Goal: Task Accomplishment & Management: Complete application form

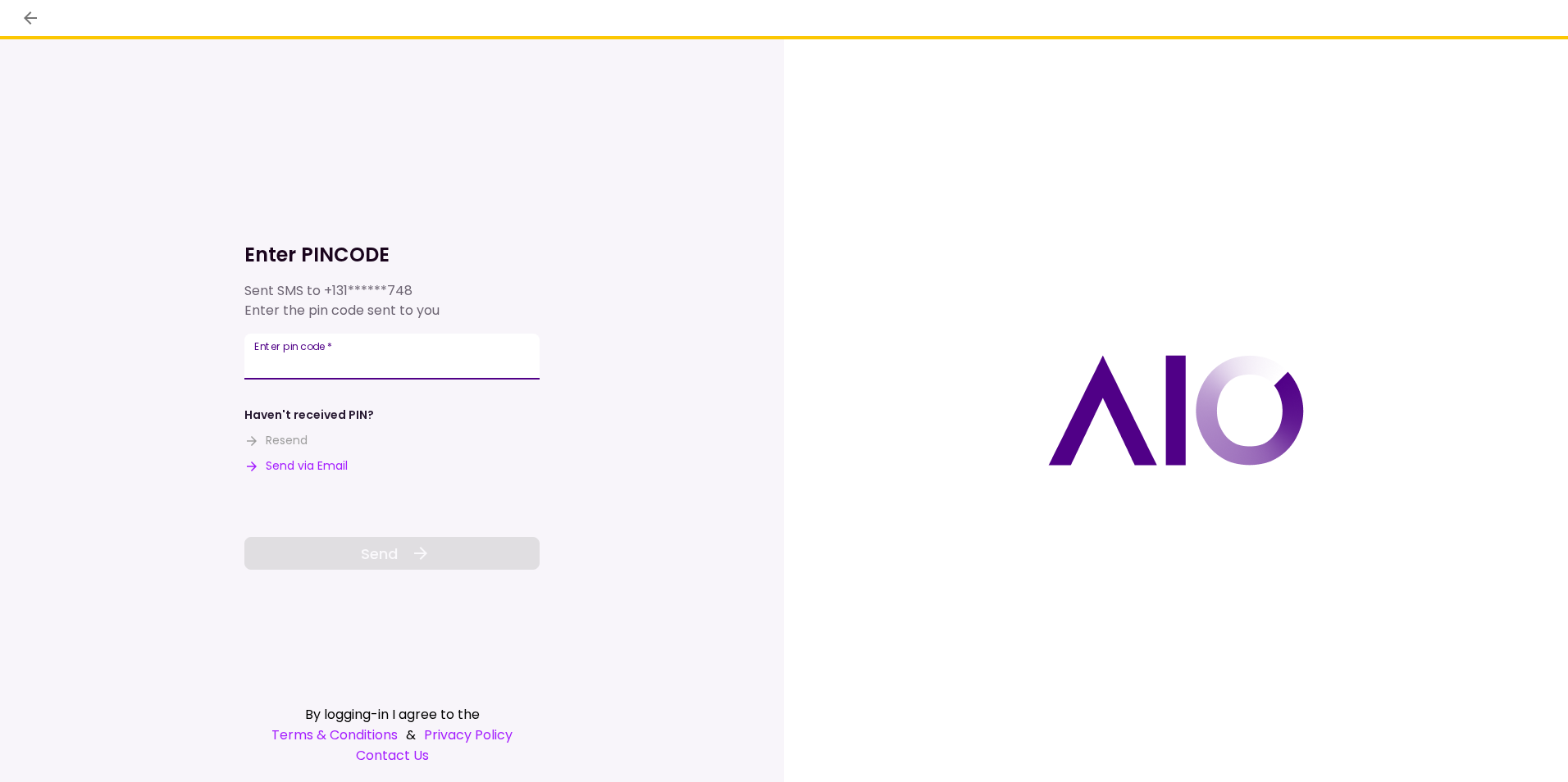
click at [380, 355] on input "Enter pin code   *" at bounding box center [391, 357] width 295 height 46
type input "******"
click at [379, 550] on span "Send" at bounding box center [379, 553] width 37 height 22
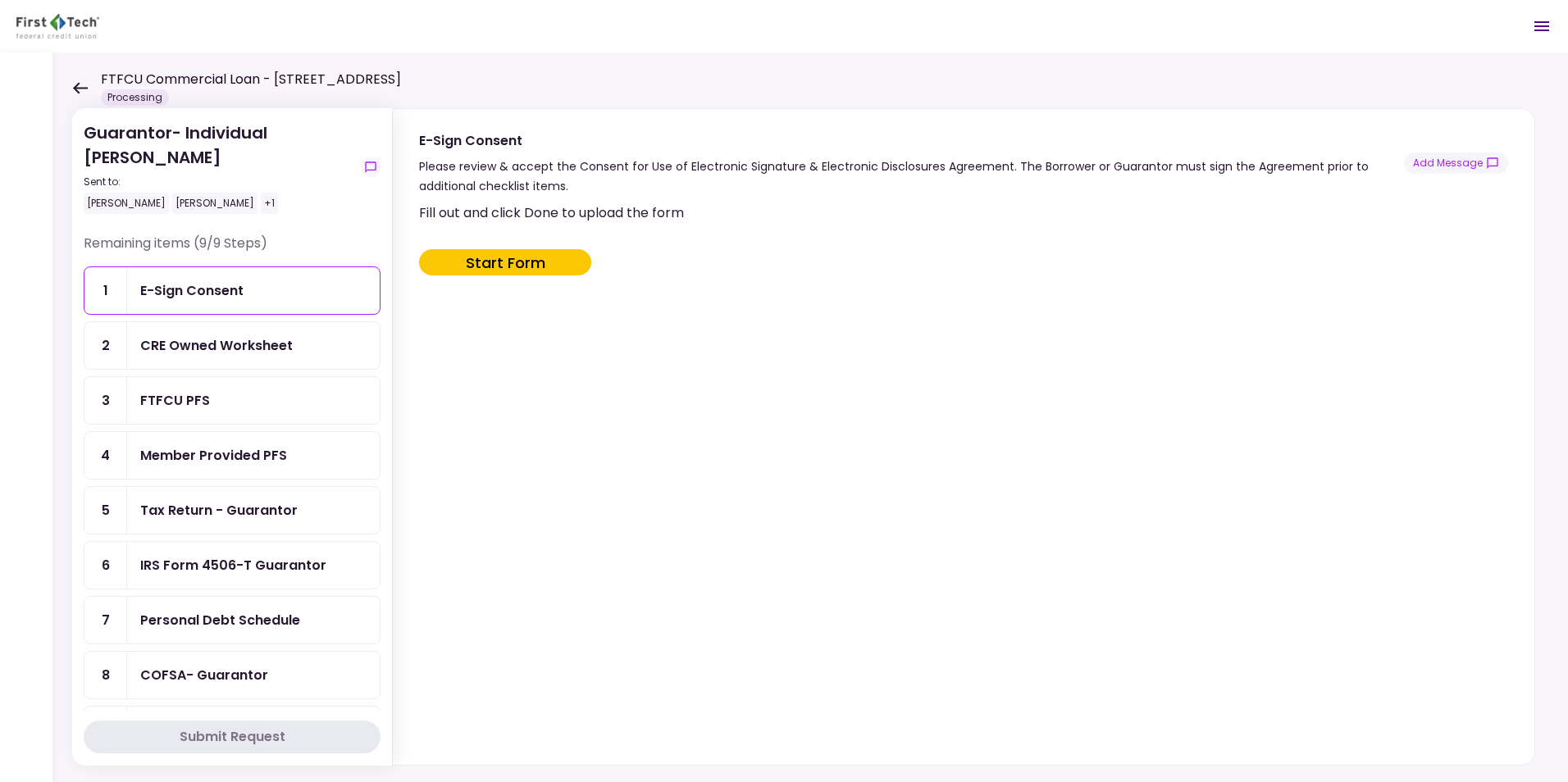
click at [79, 87] on icon at bounding box center [80, 87] width 15 height 12
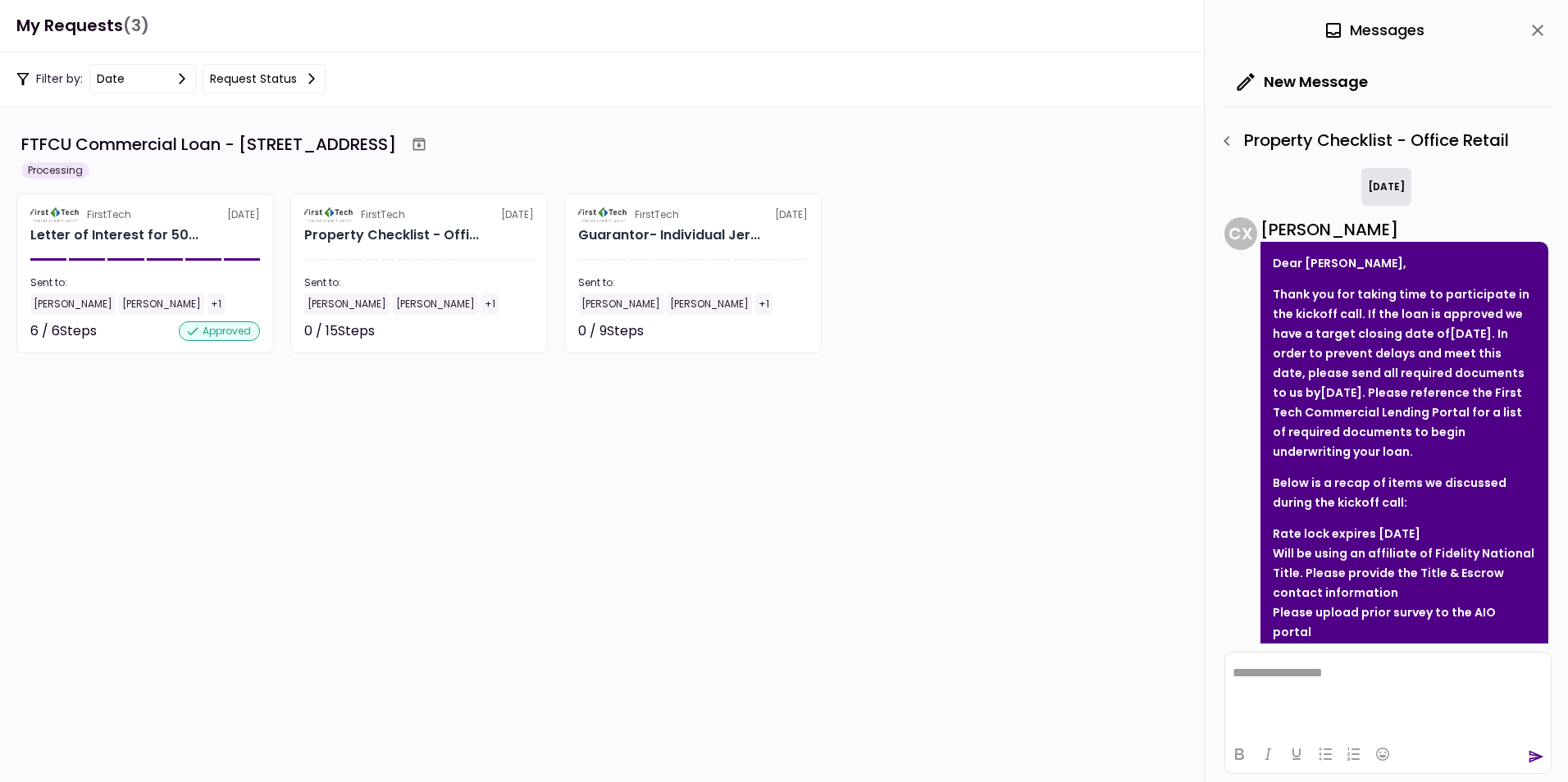
click at [1539, 29] on icon "close" at bounding box center [1537, 30] width 12 height 12
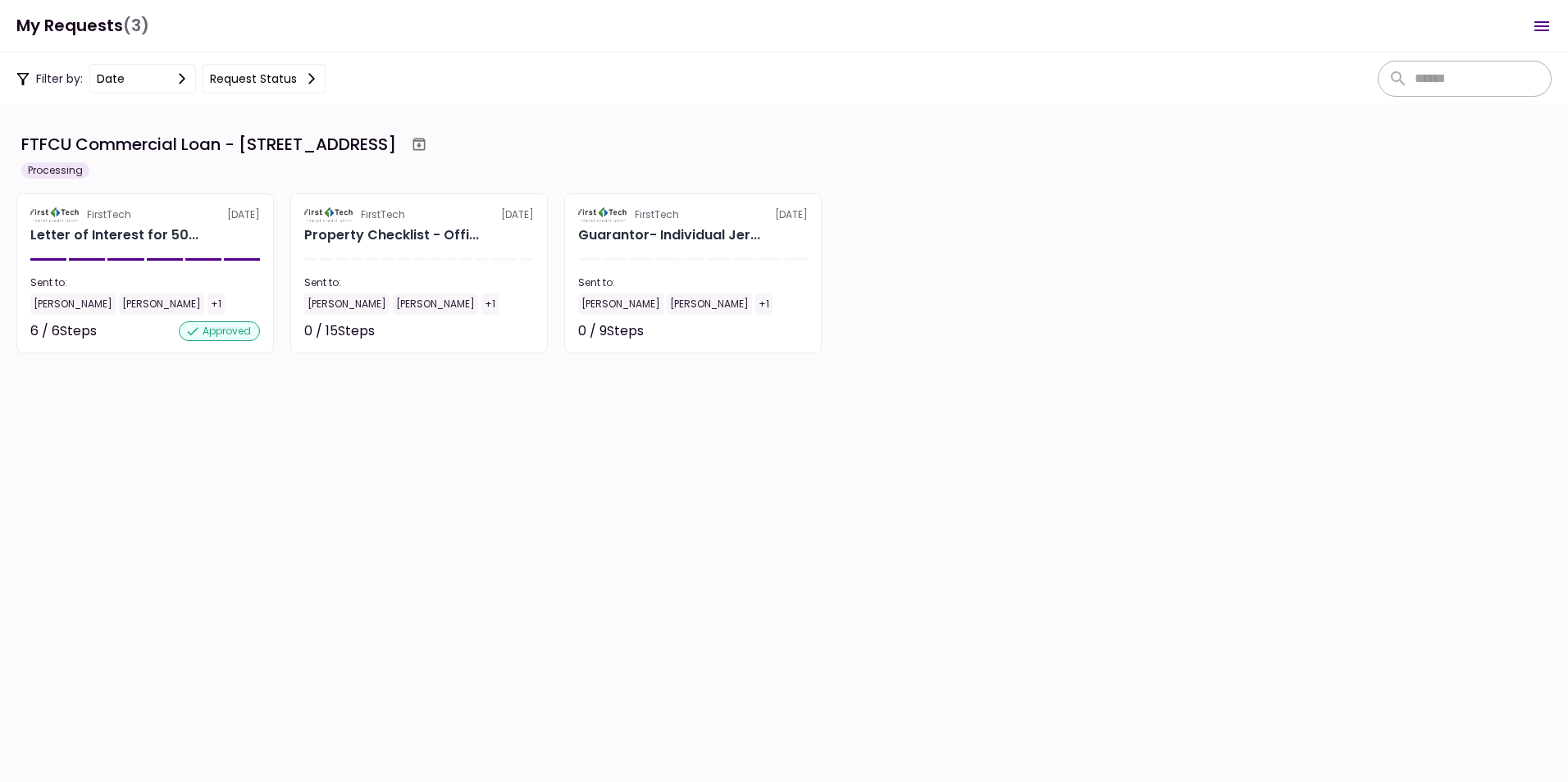
click at [1537, 21] on icon "Open menu" at bounding box center [1541, 26] width 15 height 10
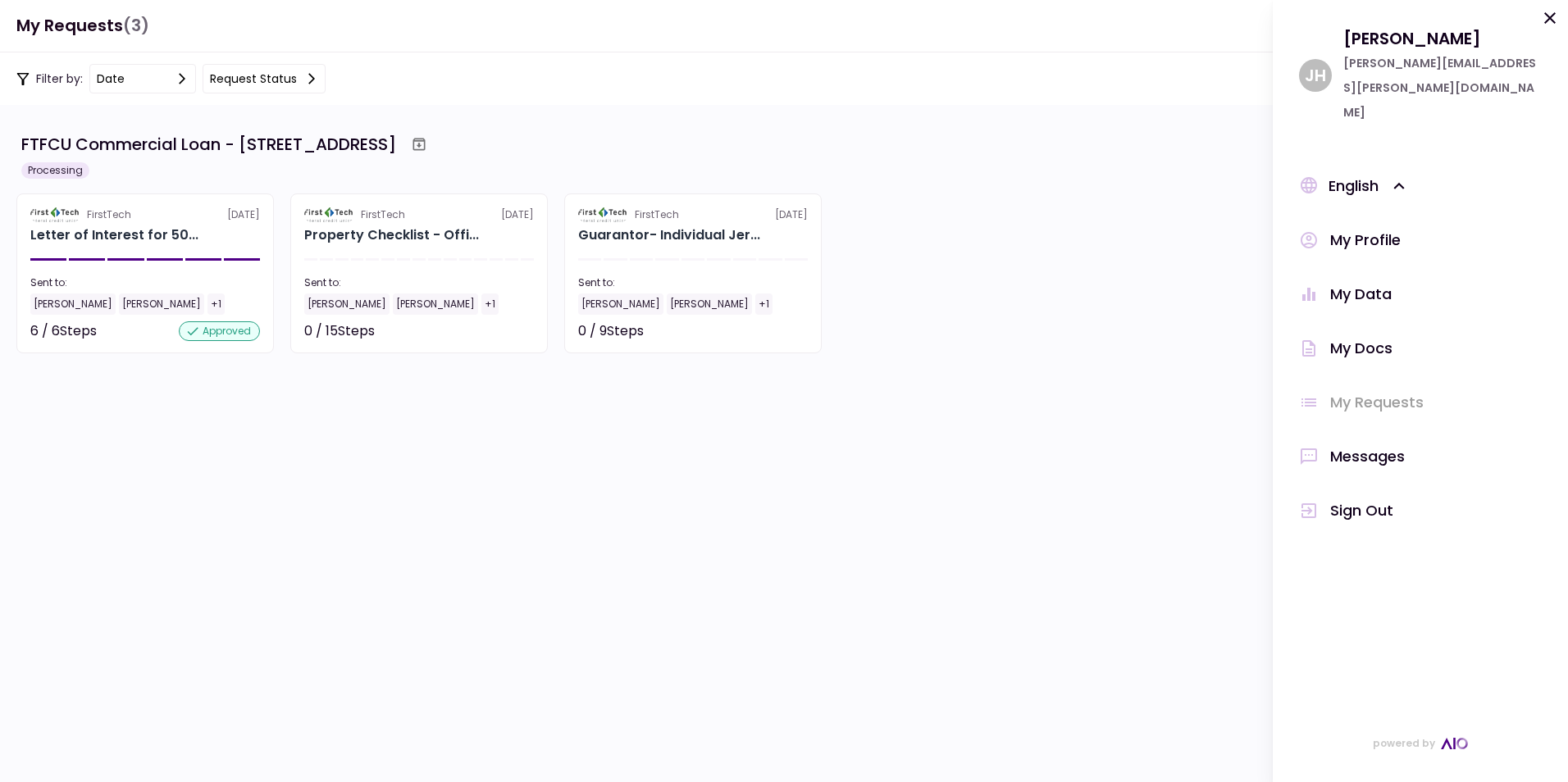
click at [1368, 336] on div "My Docs" at bounding box center [1361, 348] width 62 height 25
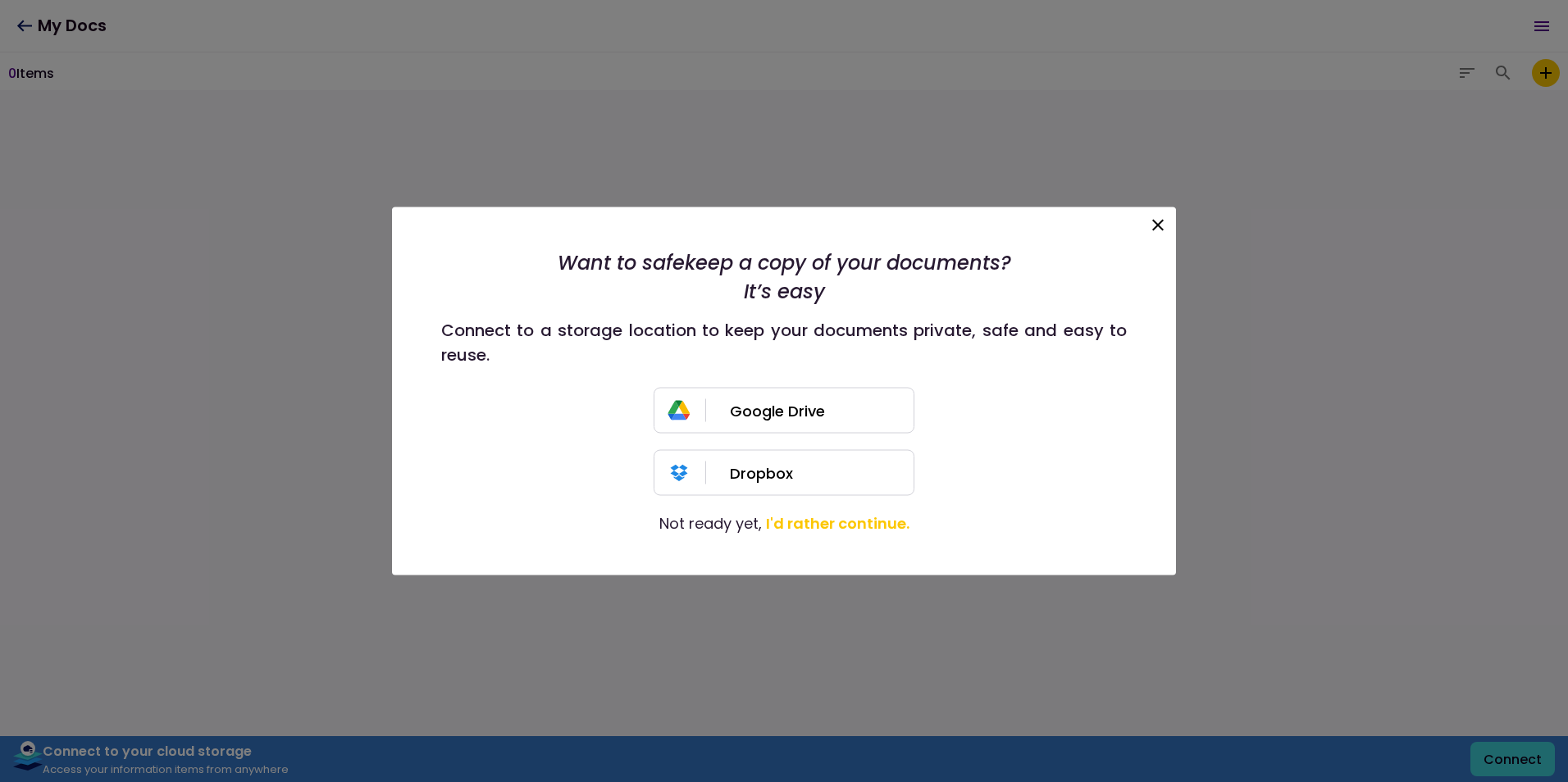
click at [1156, 224] on icon at bounding box center [1158, 225] width 20 height 20
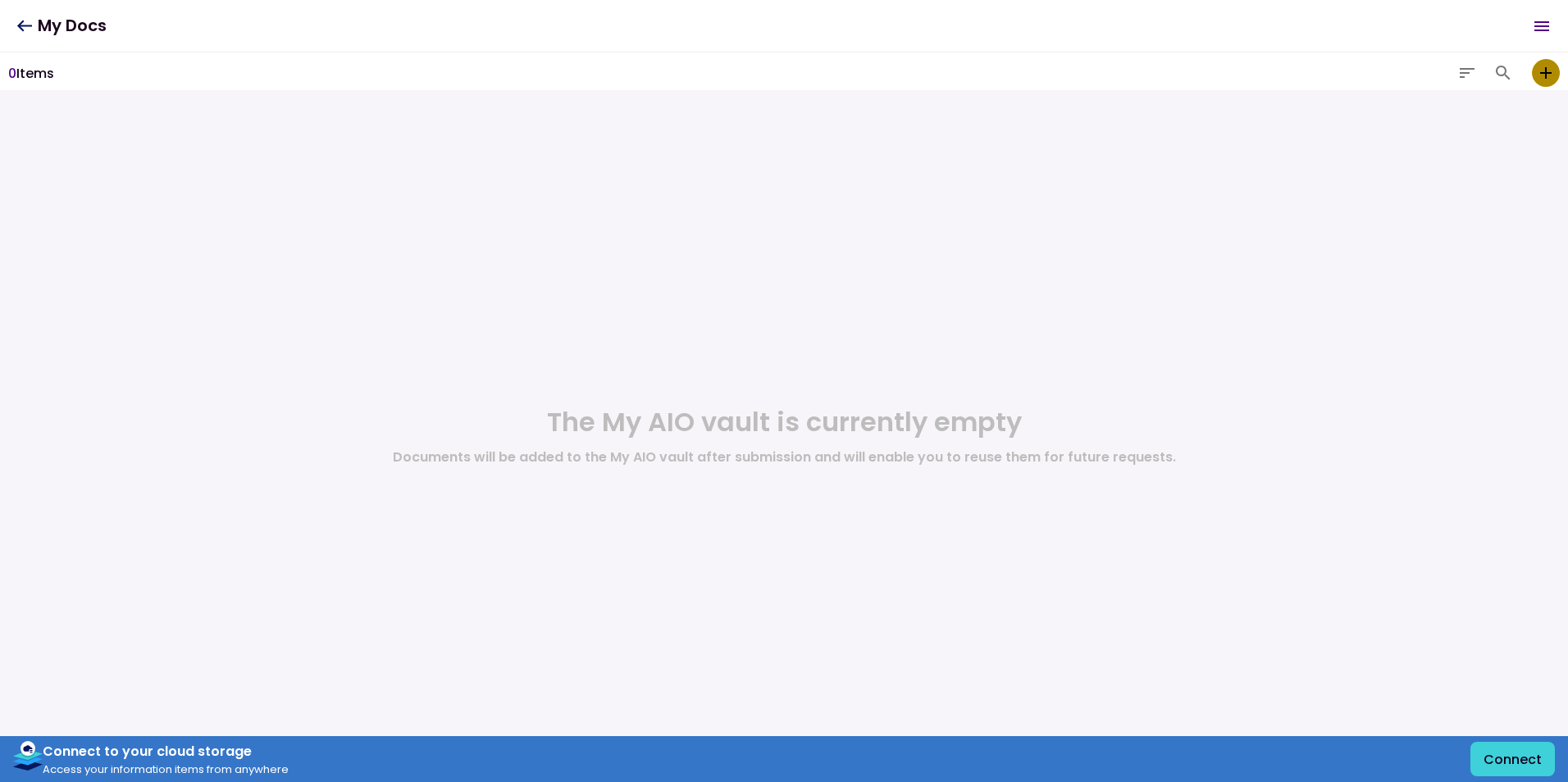
click at [1553, 74] on icon "add to my vault" at bounding box center [1546, 73] width 20 height 20
click at [0, 0] on input "add to my vault" at bounding box center [0, 0] width 0 height 0
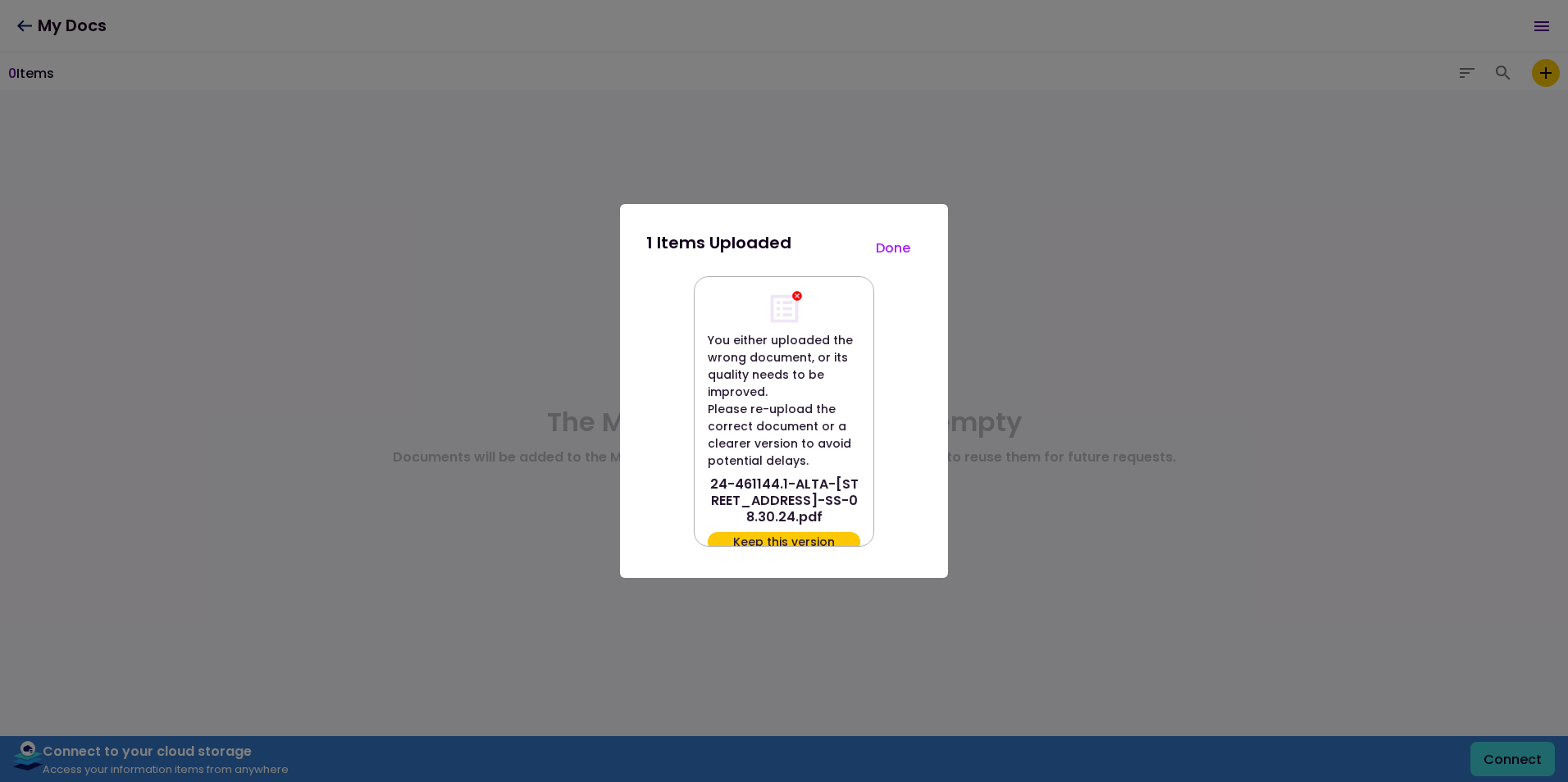
click at [901, 244] on button "Done" at bounding box center [893, 248] width 57 height 35
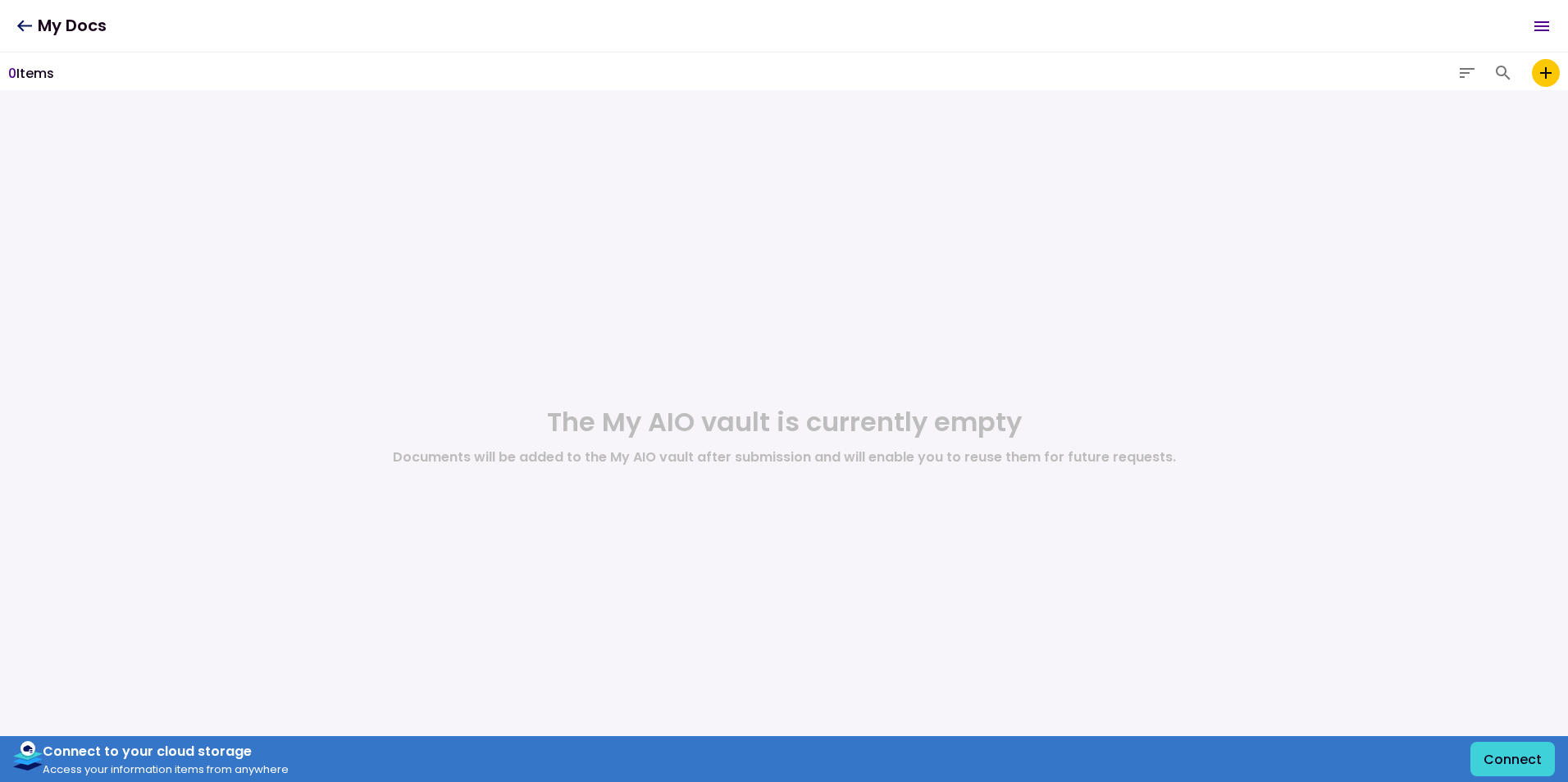
click at [1548, 64] on icon "add to my vault" at bounding box center [1546, 73] width 20 height 20
click at [0, 0] on input "add to my vault" at bounding box center [0, 0] width 0 height 0
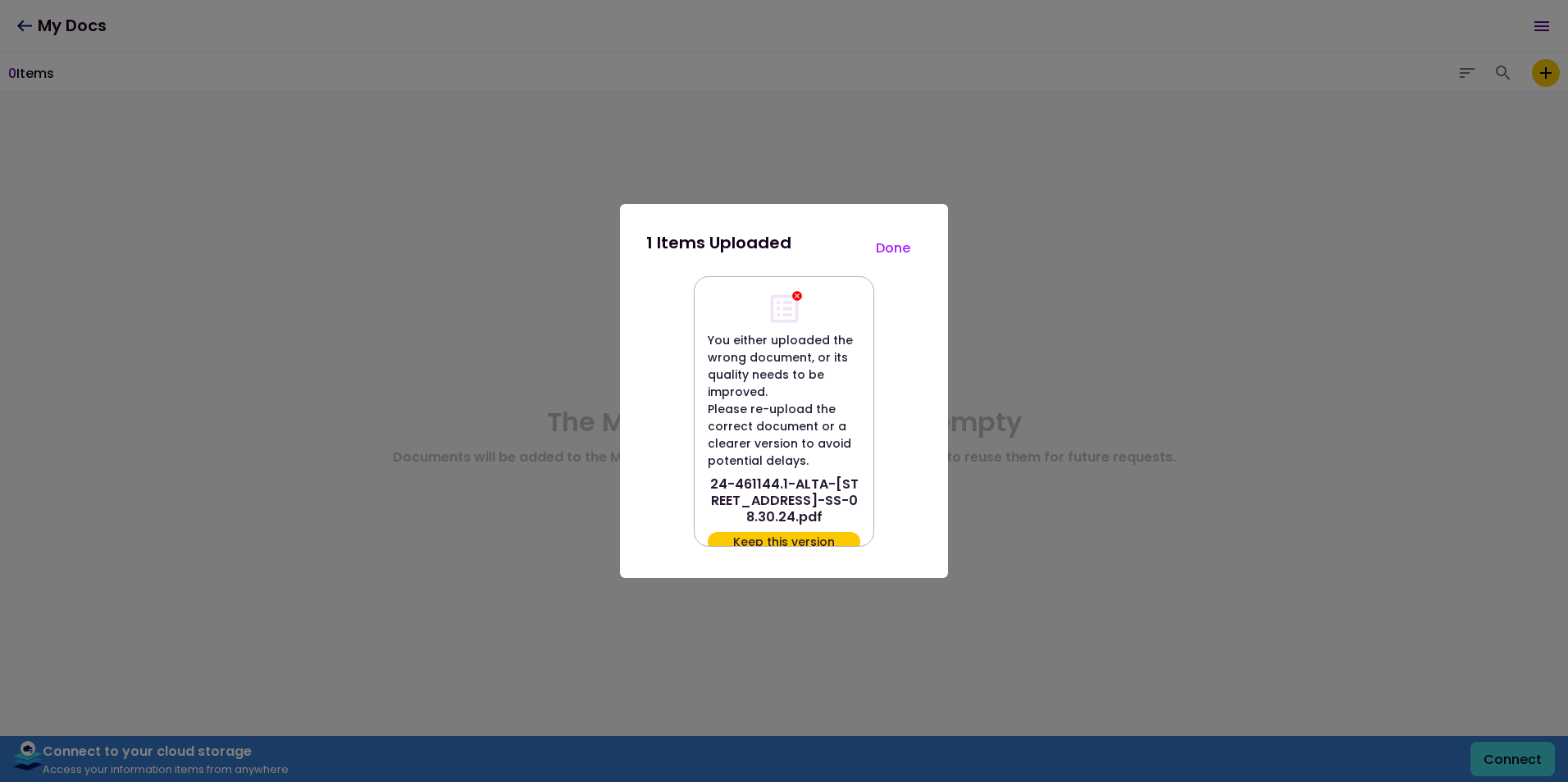
click at [825, 536] on button "Keep this version" at bounding box center [783, 542] width 152 height 20
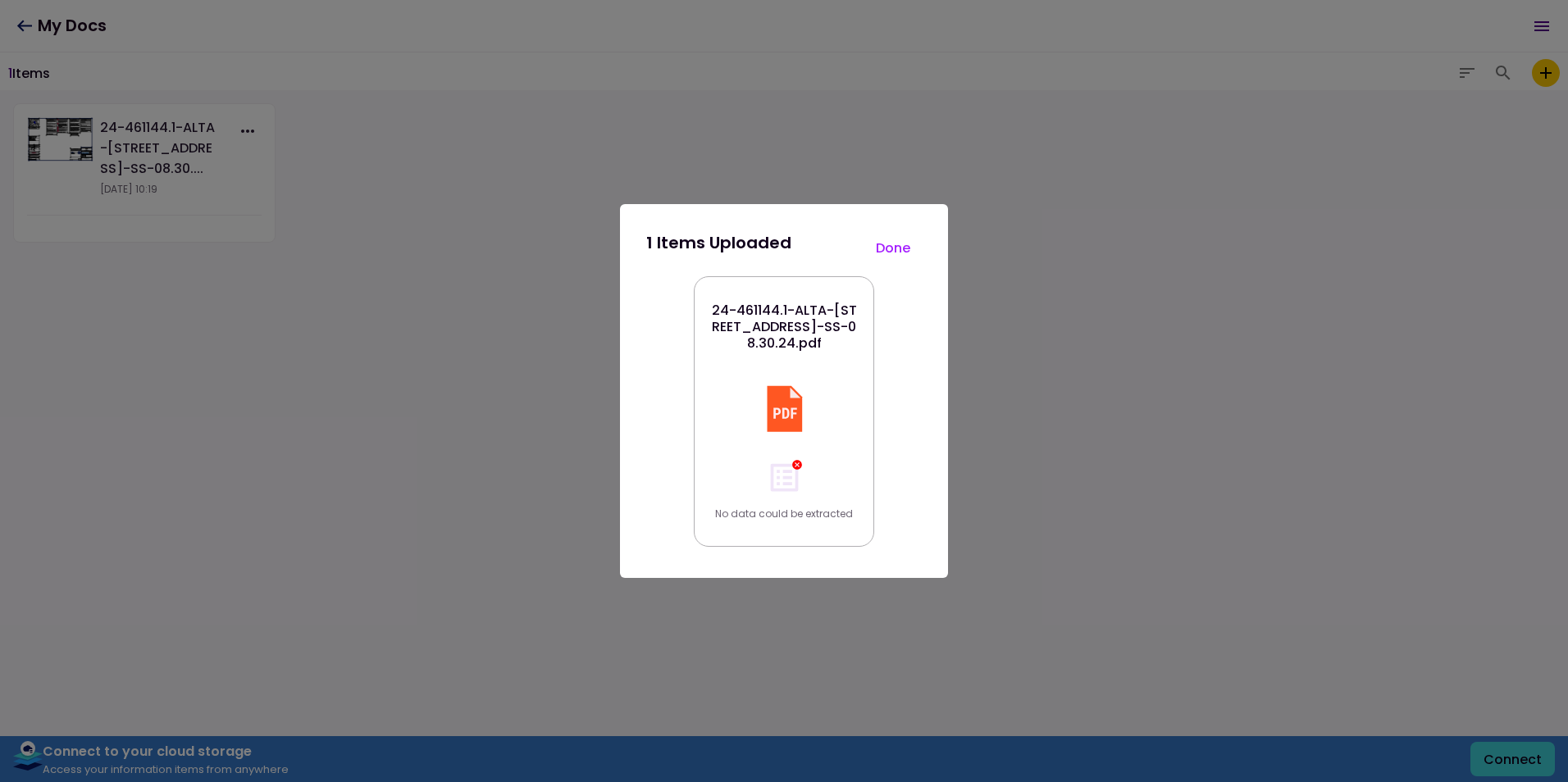
click at [900, 243] on button "Done" at bounding box center [893, 248] width 57 height 35
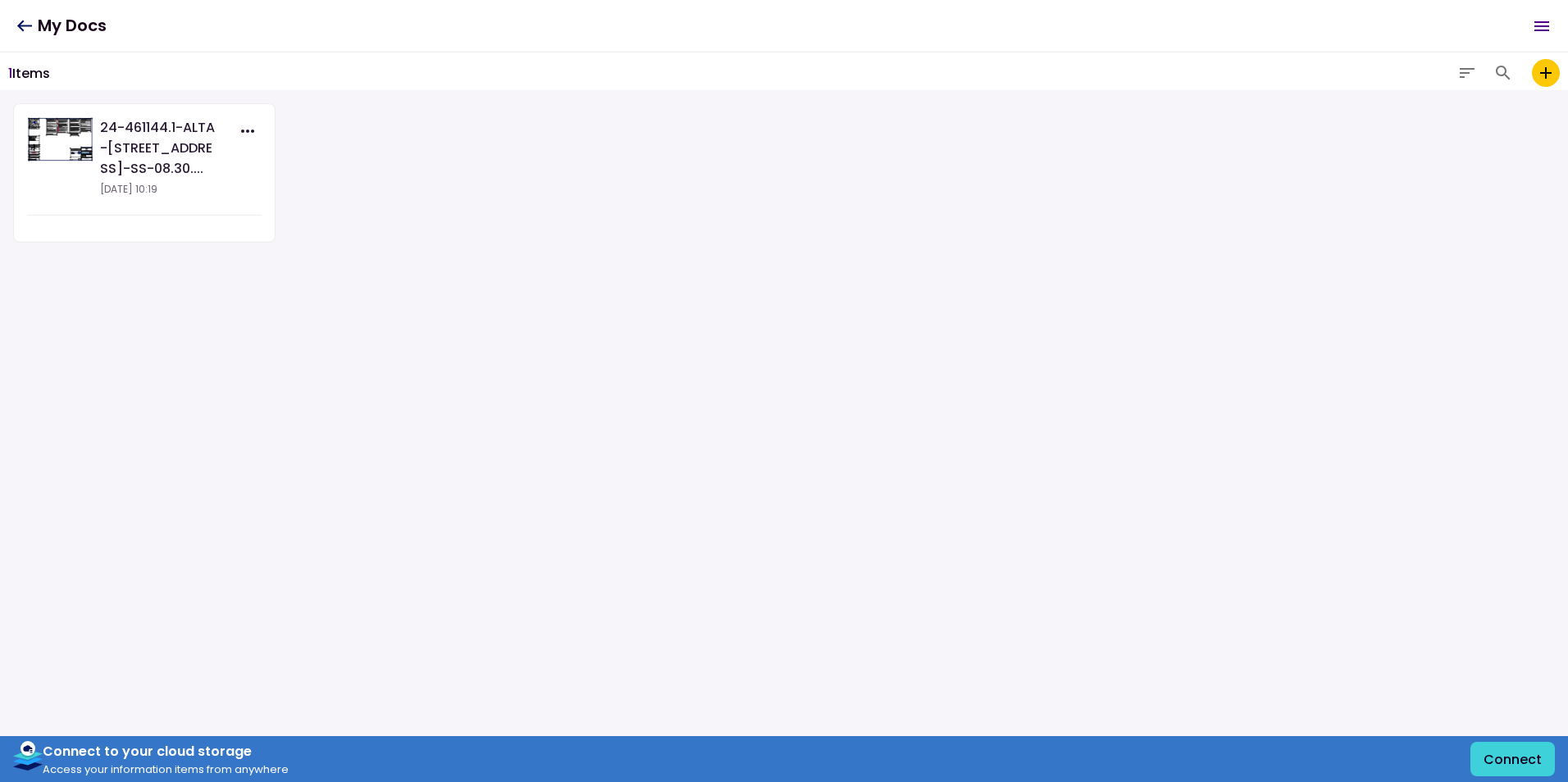
click at [1550, 71] on icon "add to my vault" at bounding box center [1546, 73] width 20 height 20
click at [0, 0] on input "add to my vault" at bounding box center [0, 0] width 0 height 0
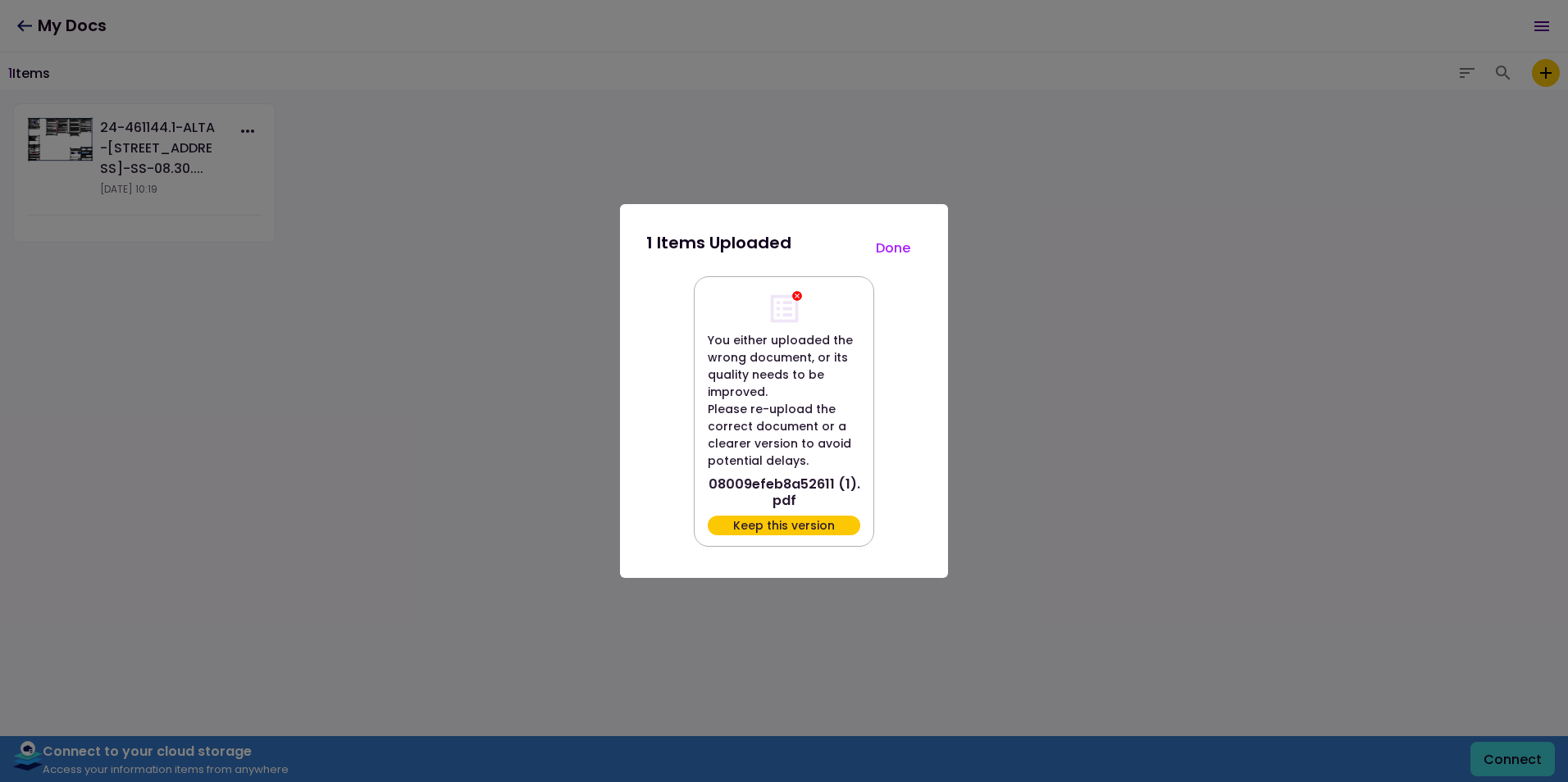
click at [897, 247] on button "Done" at bounding box center [893, 248] width 57 height 35
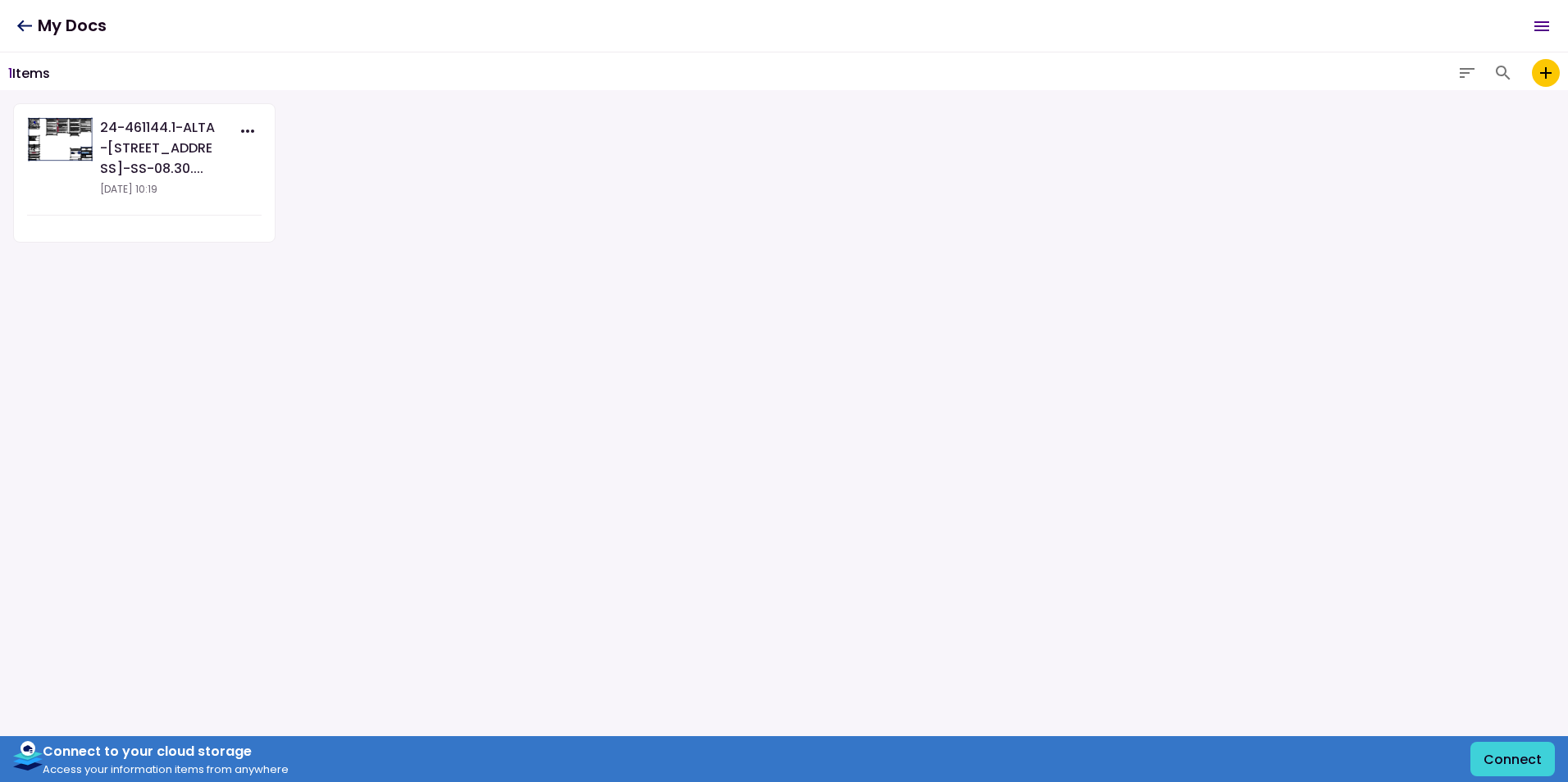
click at [242, 127] on icon "button" at bounding box center [248, 131] width 20 height 20
click at [244, 132] on icon "button" at bounding box center [248, 131] width 20 height 20
click at [244, 130] on icon "button" at bounding box center [248, 131] width 20 height 20
click at [174, 129] on icon at bounding box center [170, 129] width 15 height 15
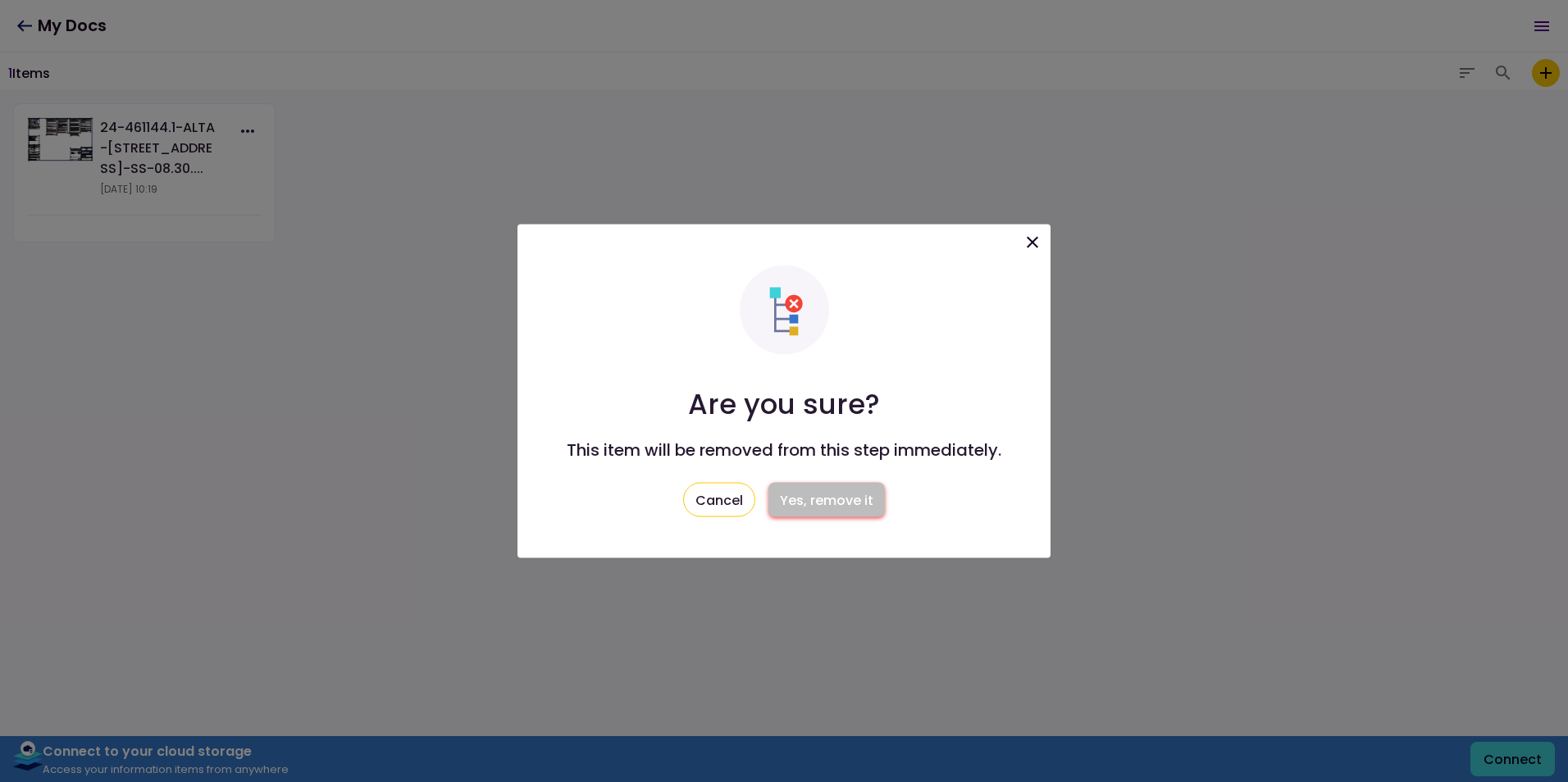
click at [840, 503] on button "Yes, remove it" at bounding box center [826, 500] width 117 height 35
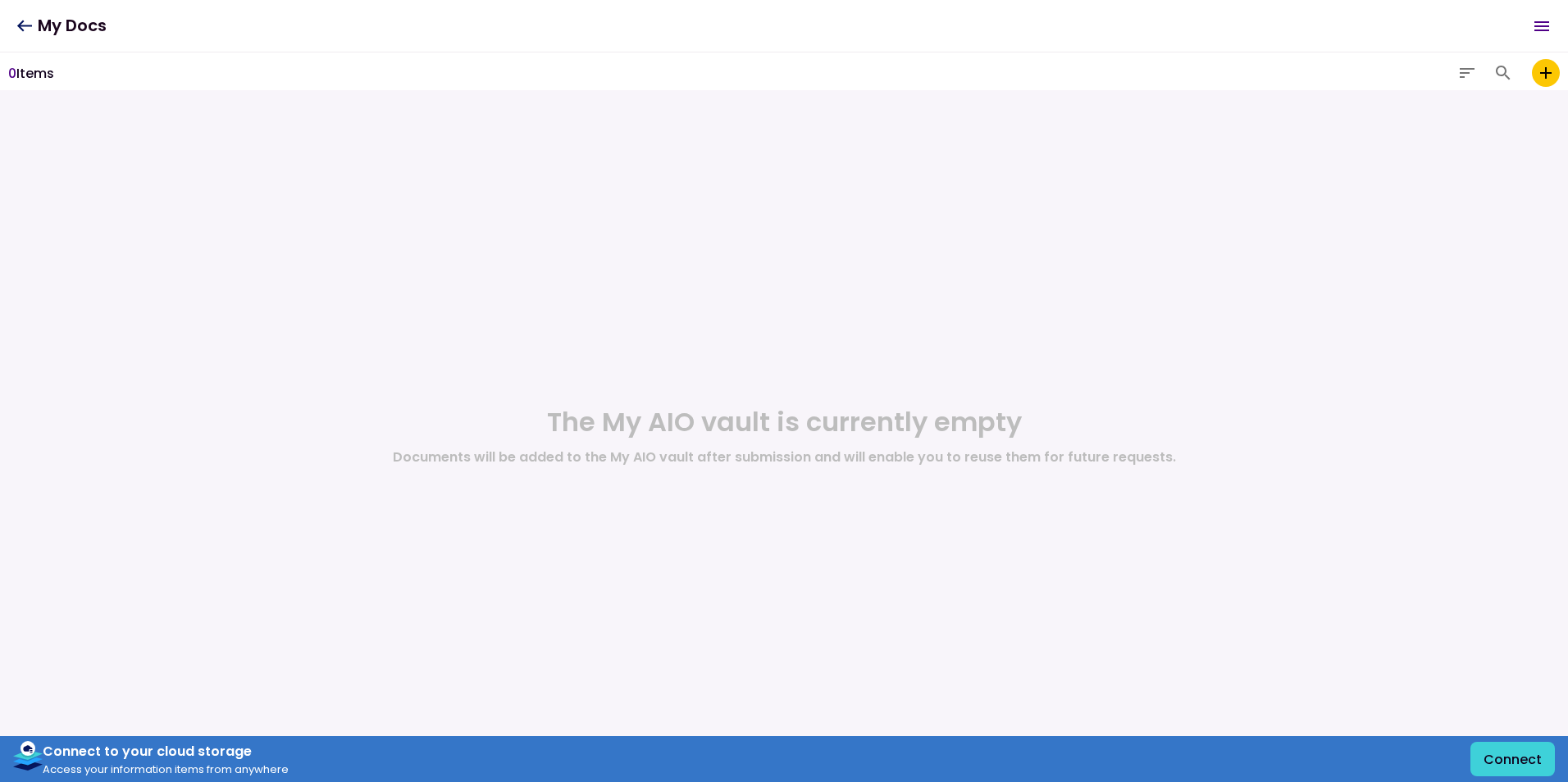
click at [1541, 27] on icon "Open menu" at bounding box center [1541, 26] width 20 height 20
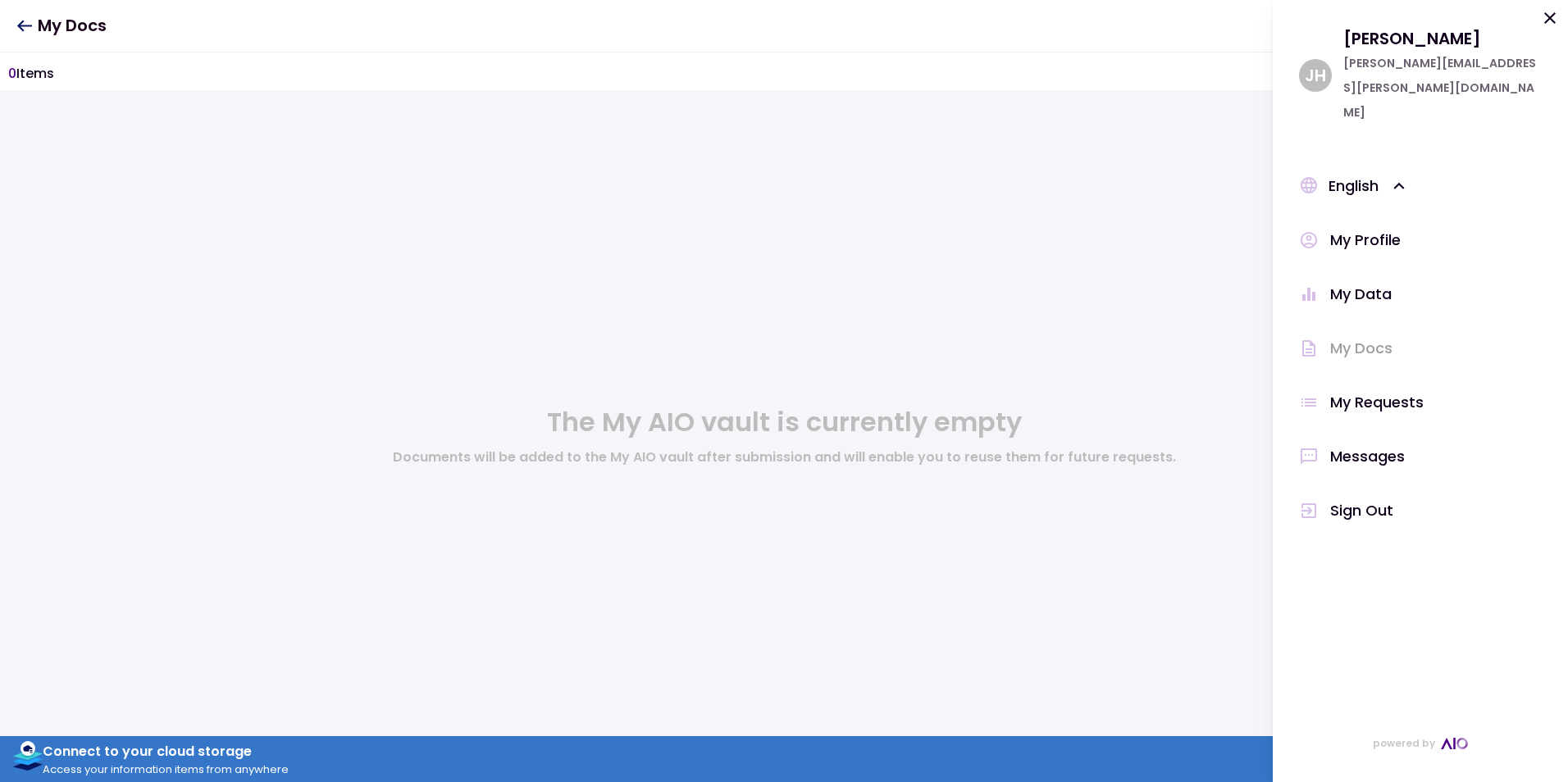
click at [1373, 282] on div "My Data" at bounding box center [1360, 295] width 61 height 25
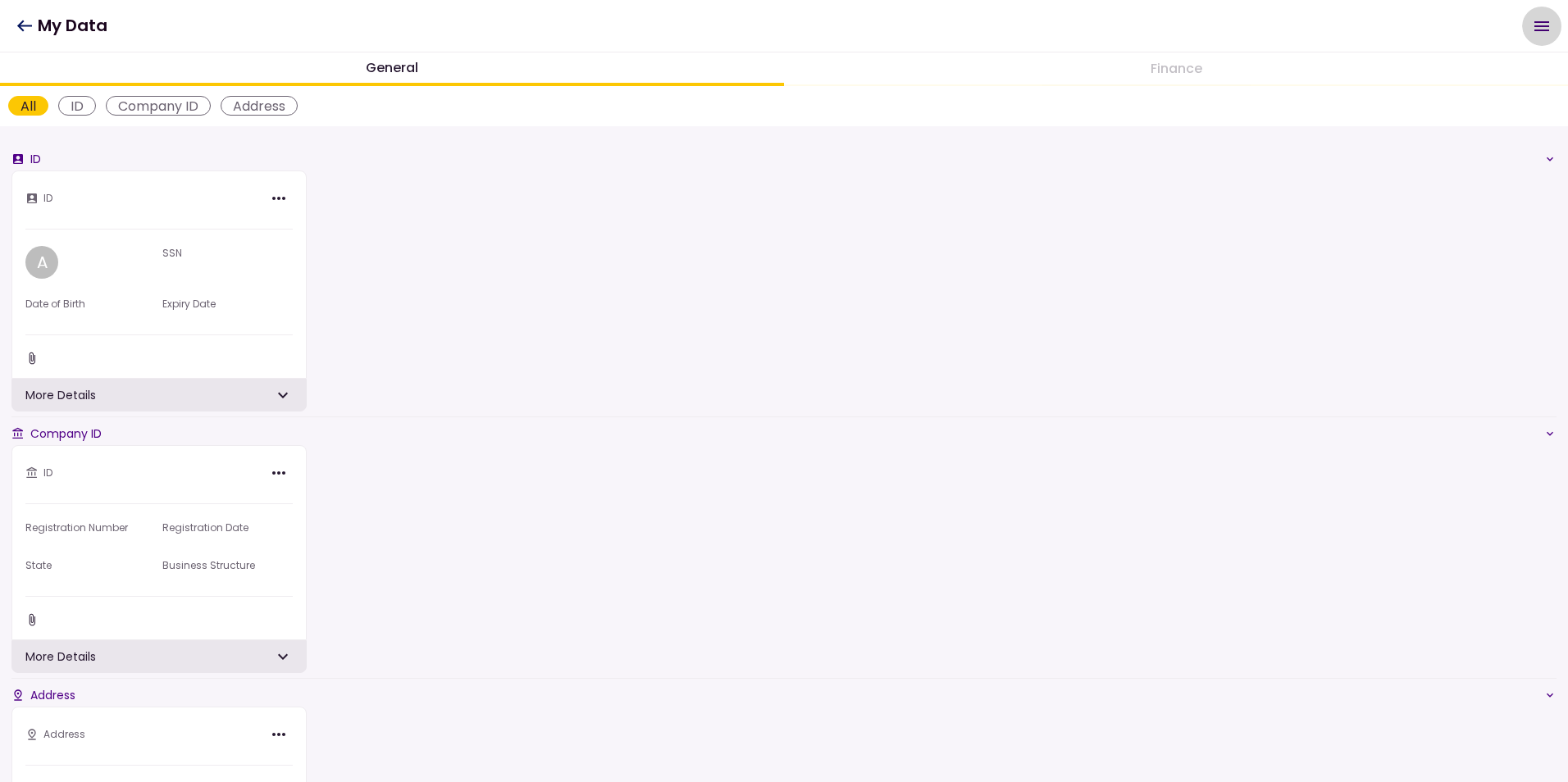
click at [1535, 30] on icon "Open menu" at bounding box center [1541, 26] width 15 height 10
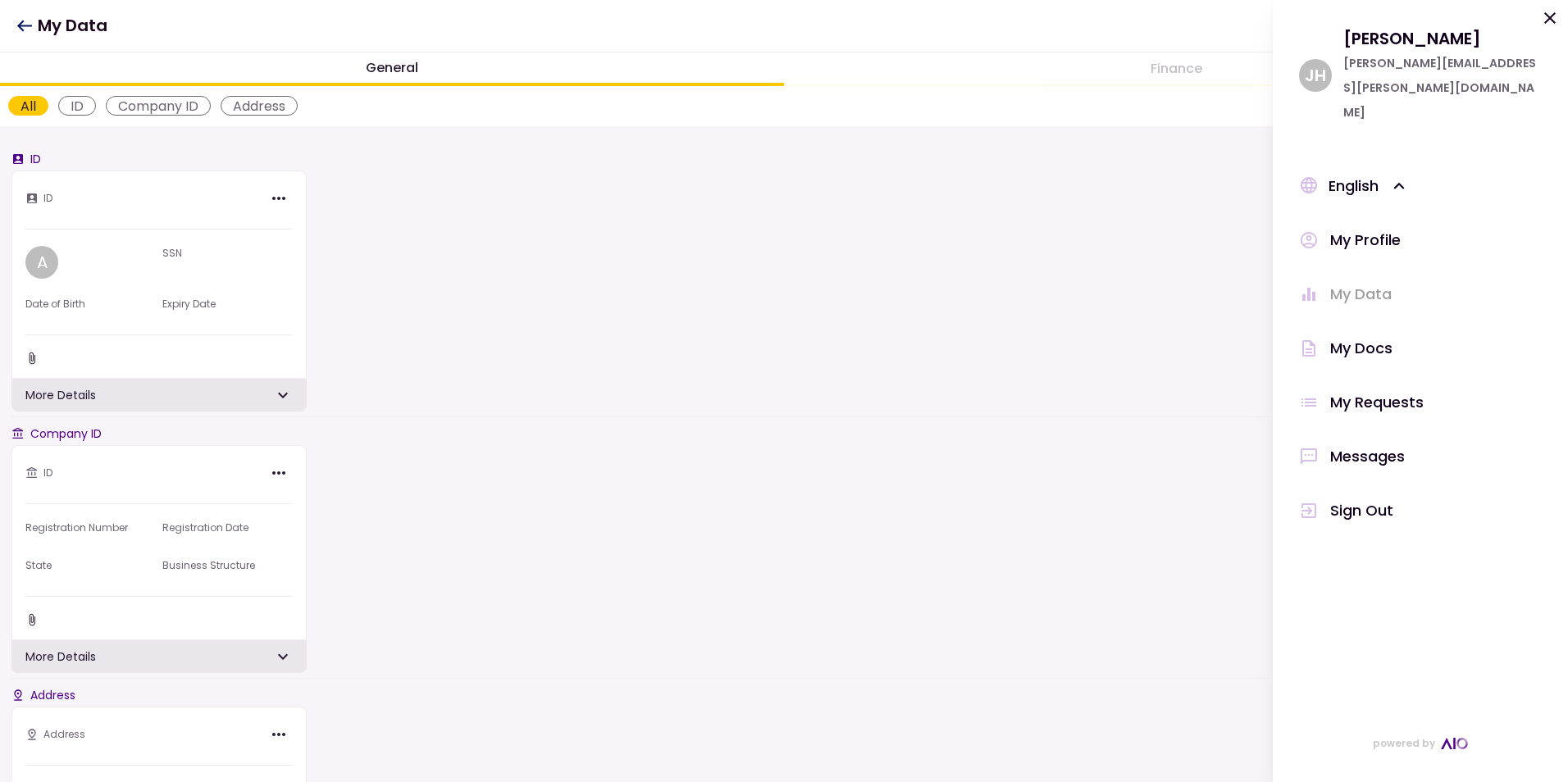
click at [1366, 444] on div "Messages" at bounding box center [1368, 457] width 75 height 25
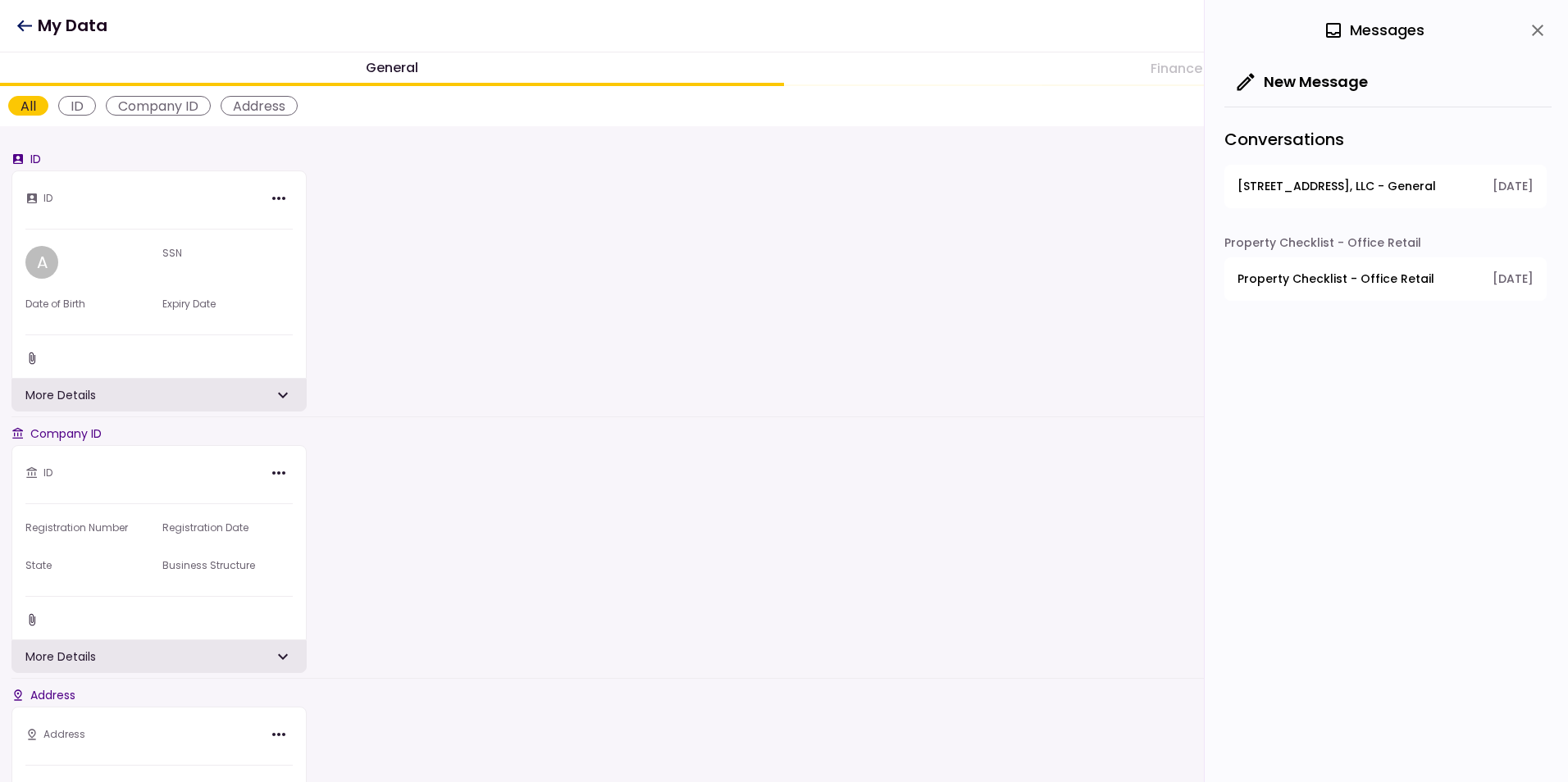
click at [1287, 183] on span "[STREET_ADDRESS], LLC - General" at bounding box center [1336, 186] width 199 height 17
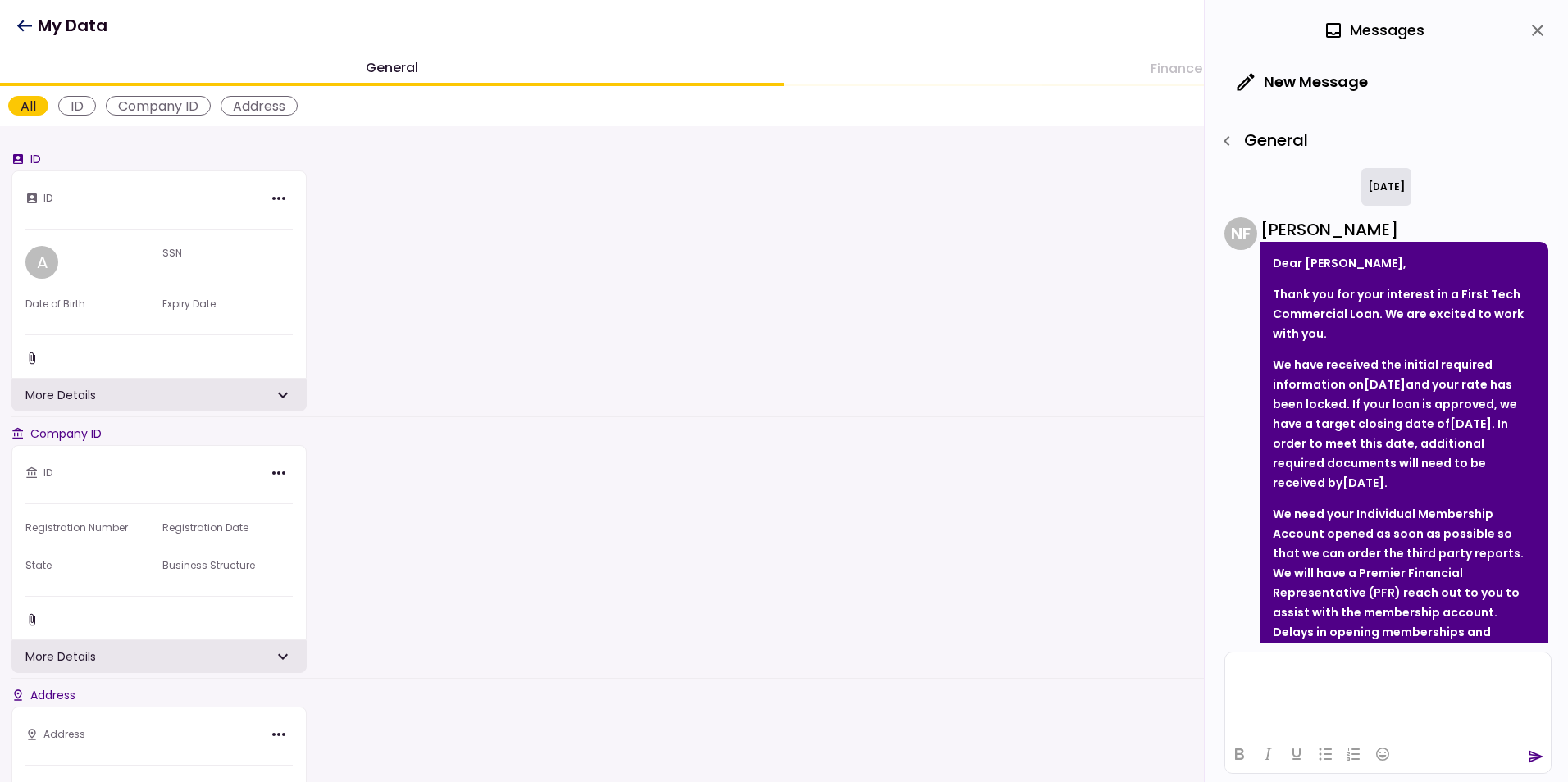
click at [70, 19] on h1 "My Data" at bounding box center [61, 26] width 91 height 34
click at [24, 26] on icon at bounding box center [24, 25] width 15 height 12
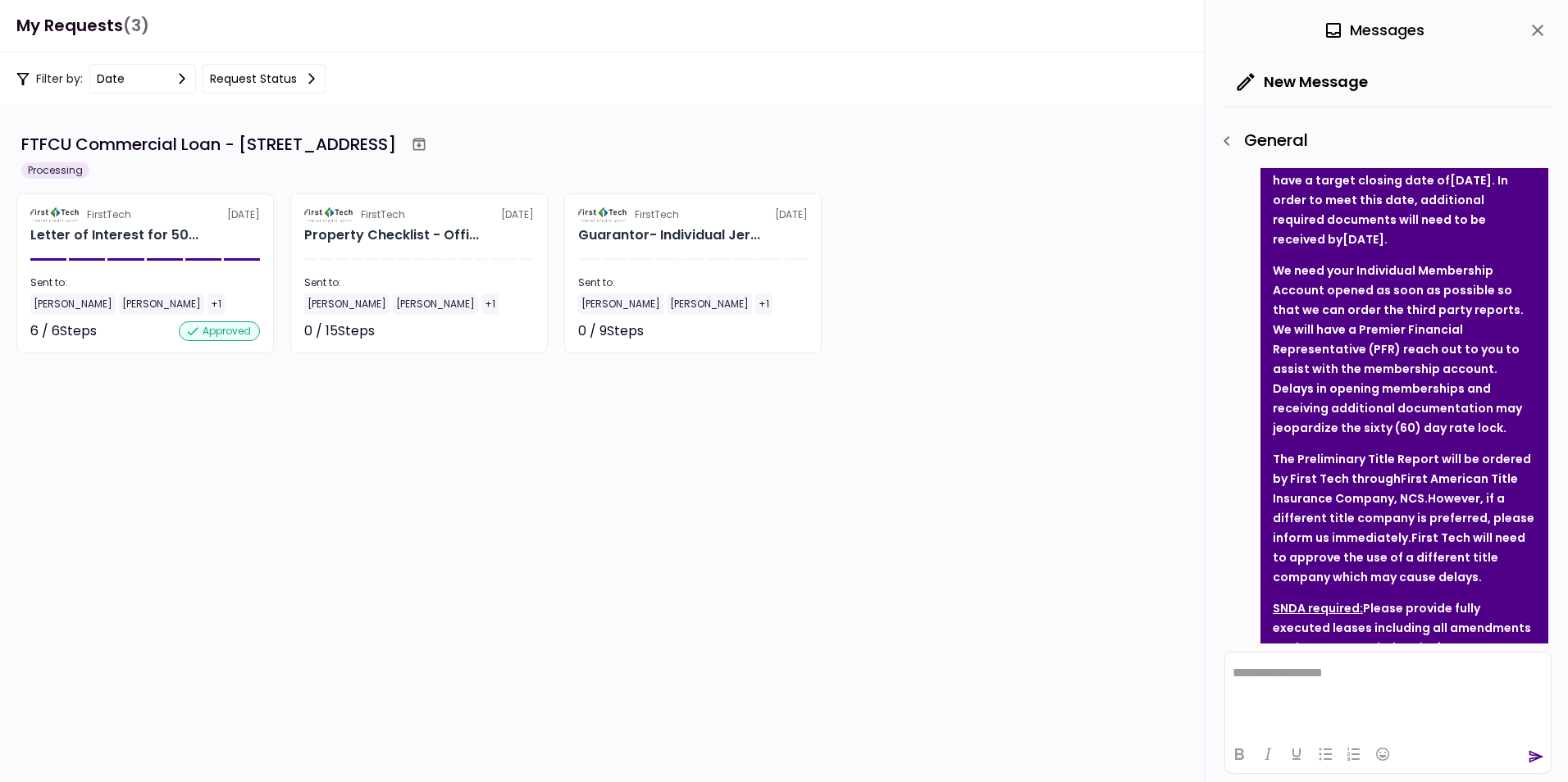
scroll to position [159, 0]
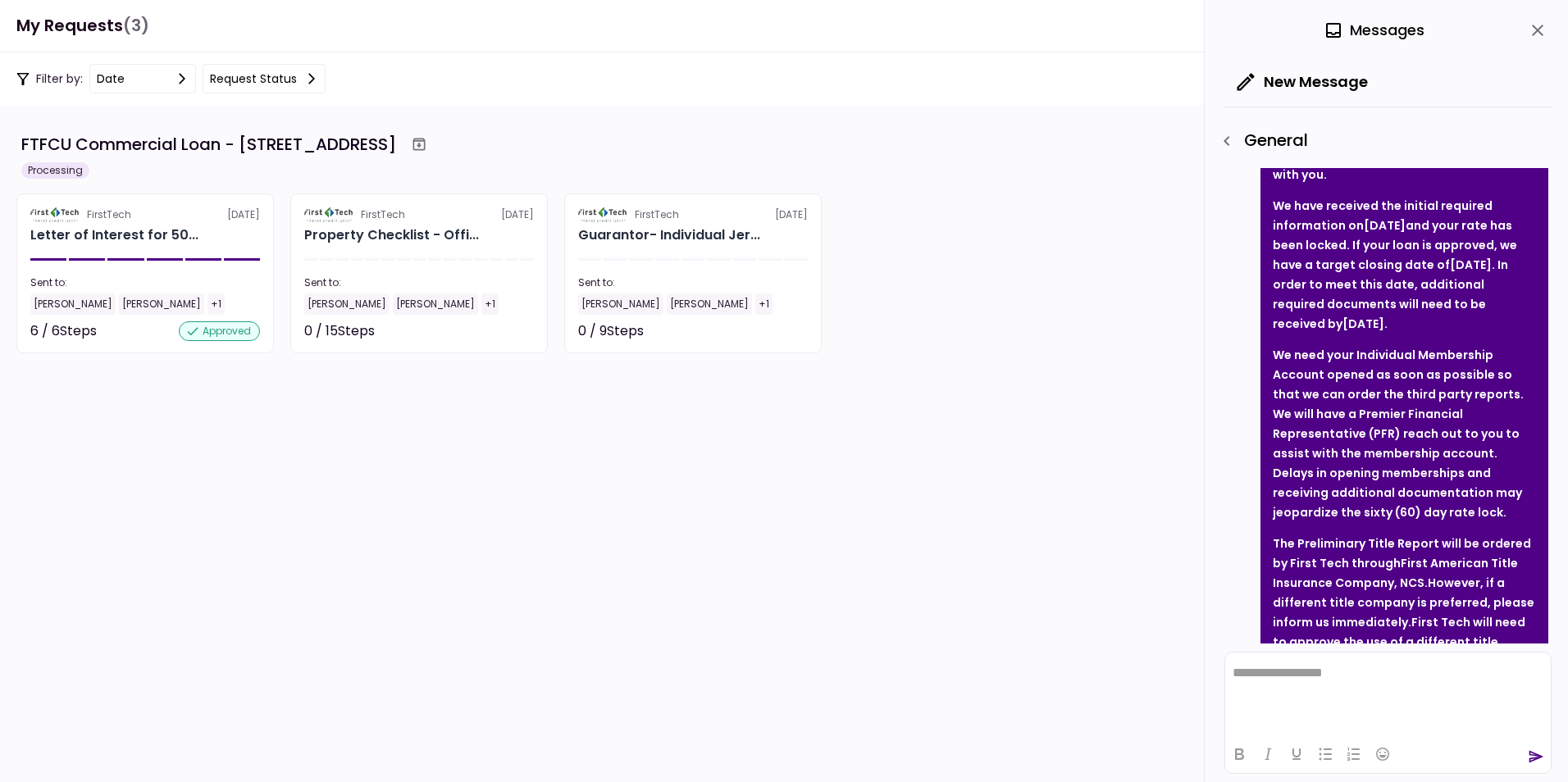
click at [1236, 139] on icon "button" at bounding box center [1227, 141] width 20 height 20
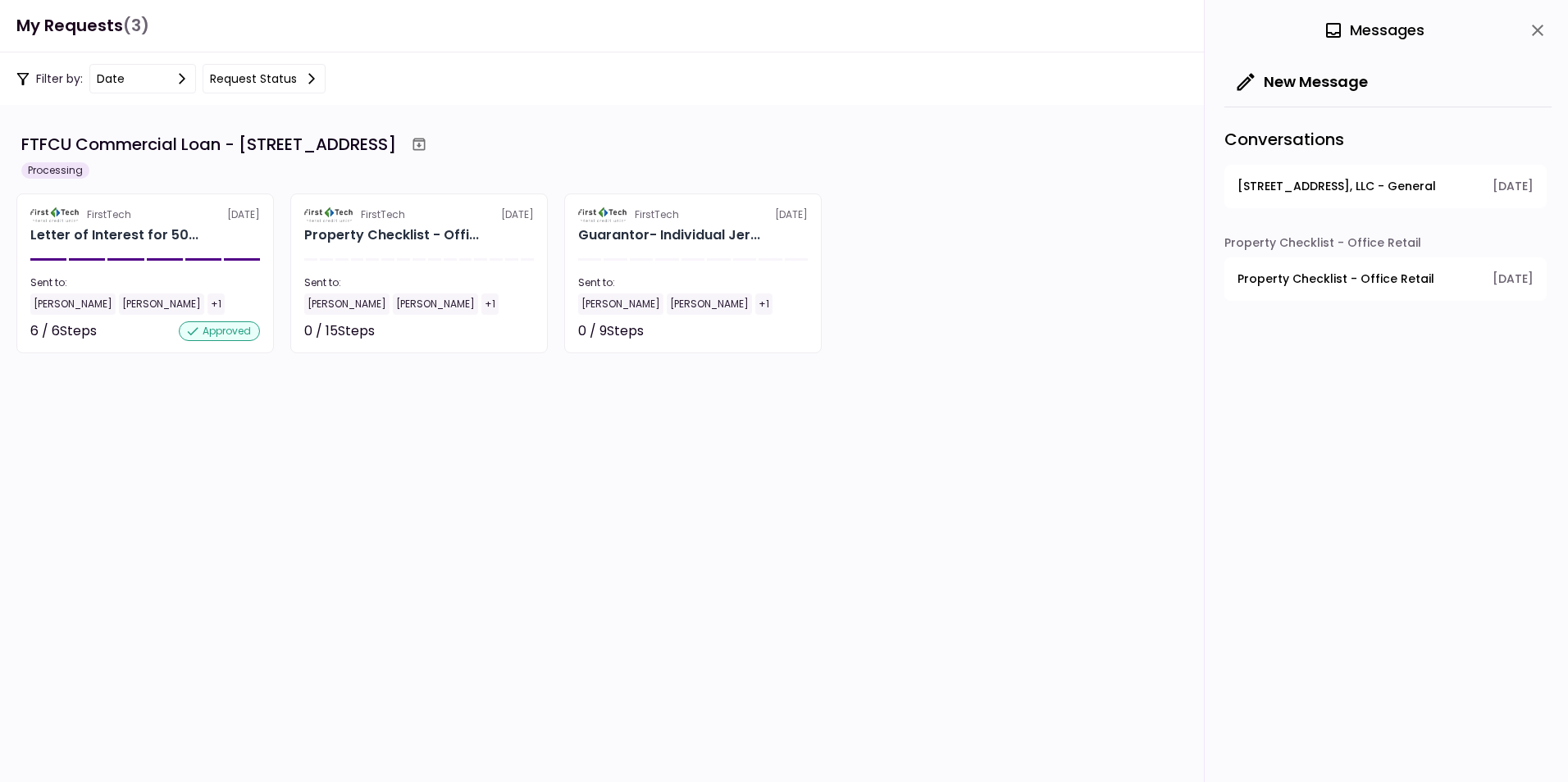
click at [1353, 278] on span "Property Checklist - Office Retail" at bounding box center [1335, 279] width 197 height 17
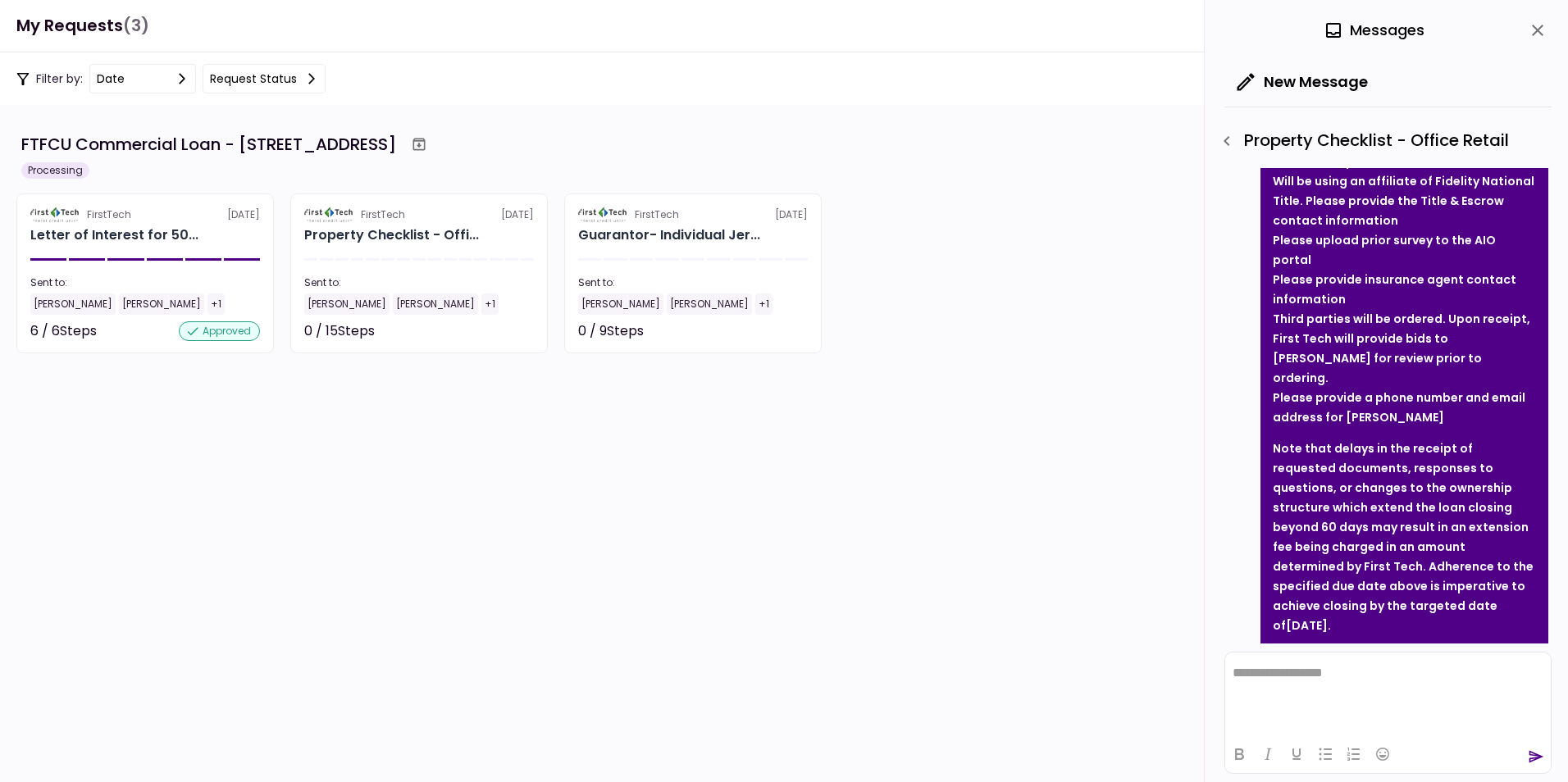
scroll to position [445, 0]
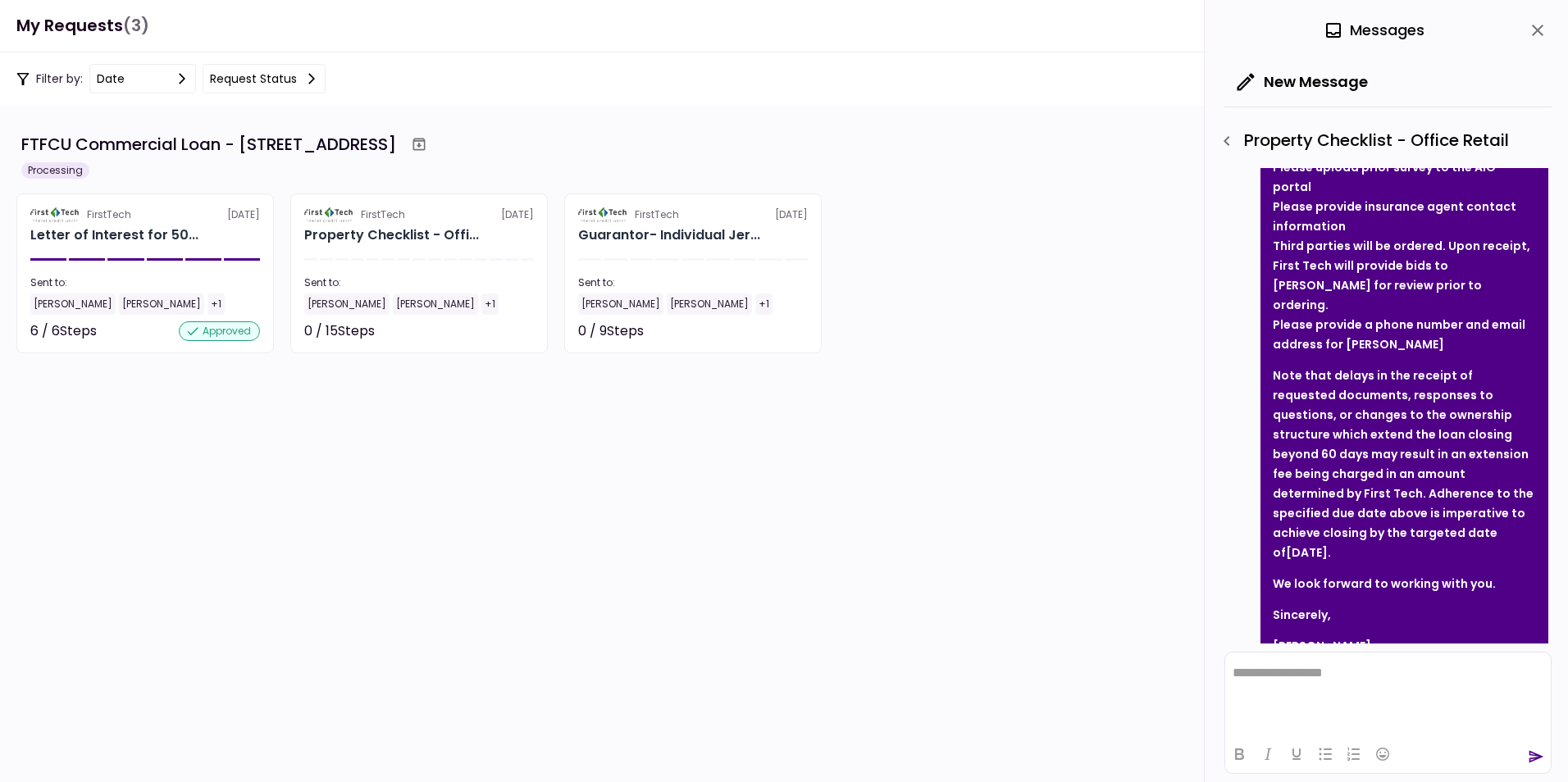
click at [1538, 29] on icon "close" at bounding box center [1538, 30] width 20 height 20
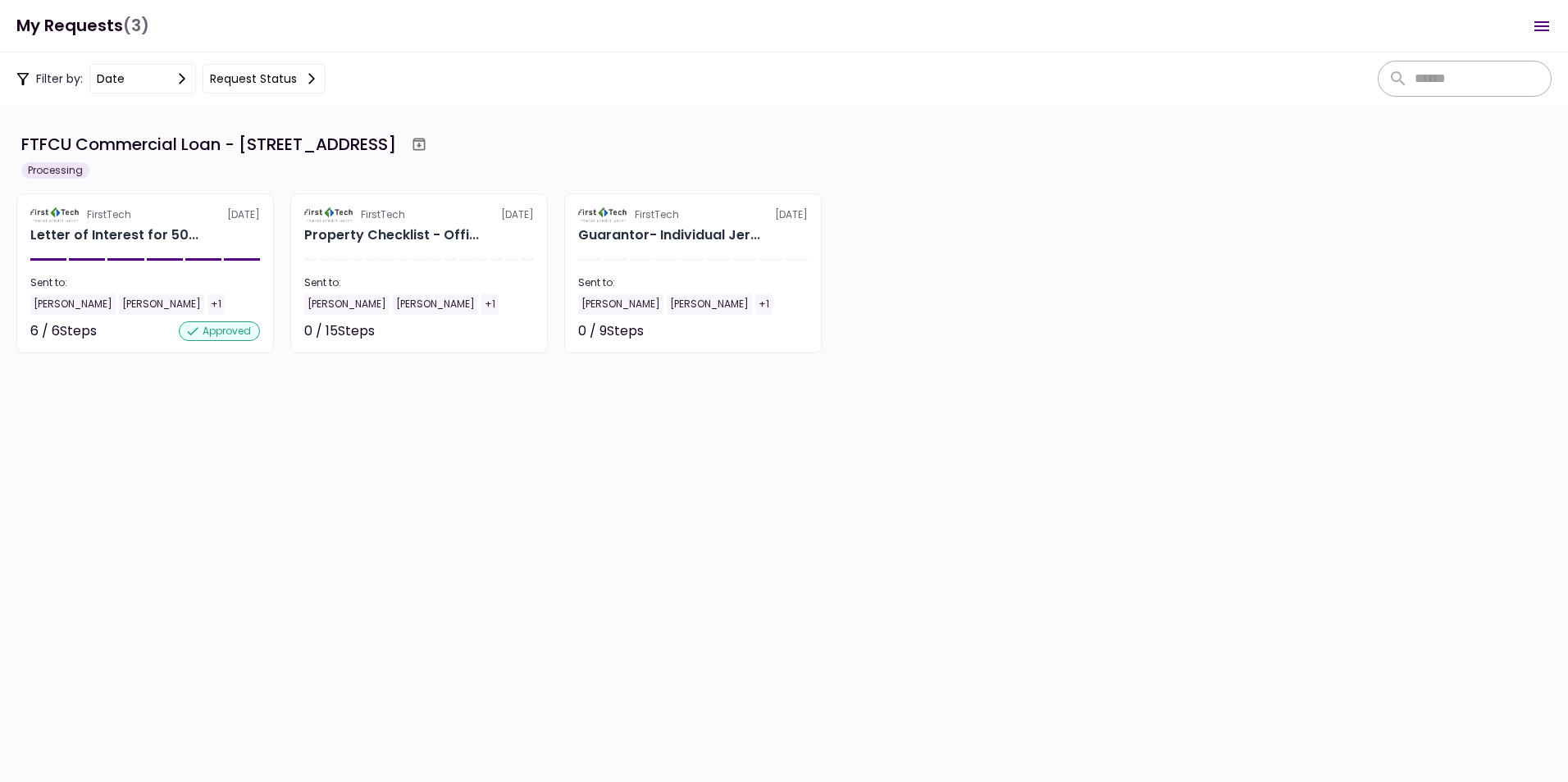
click at [1546, 26] on icon "Open menu" at bounding box center [1541, 26] width 15 height 10
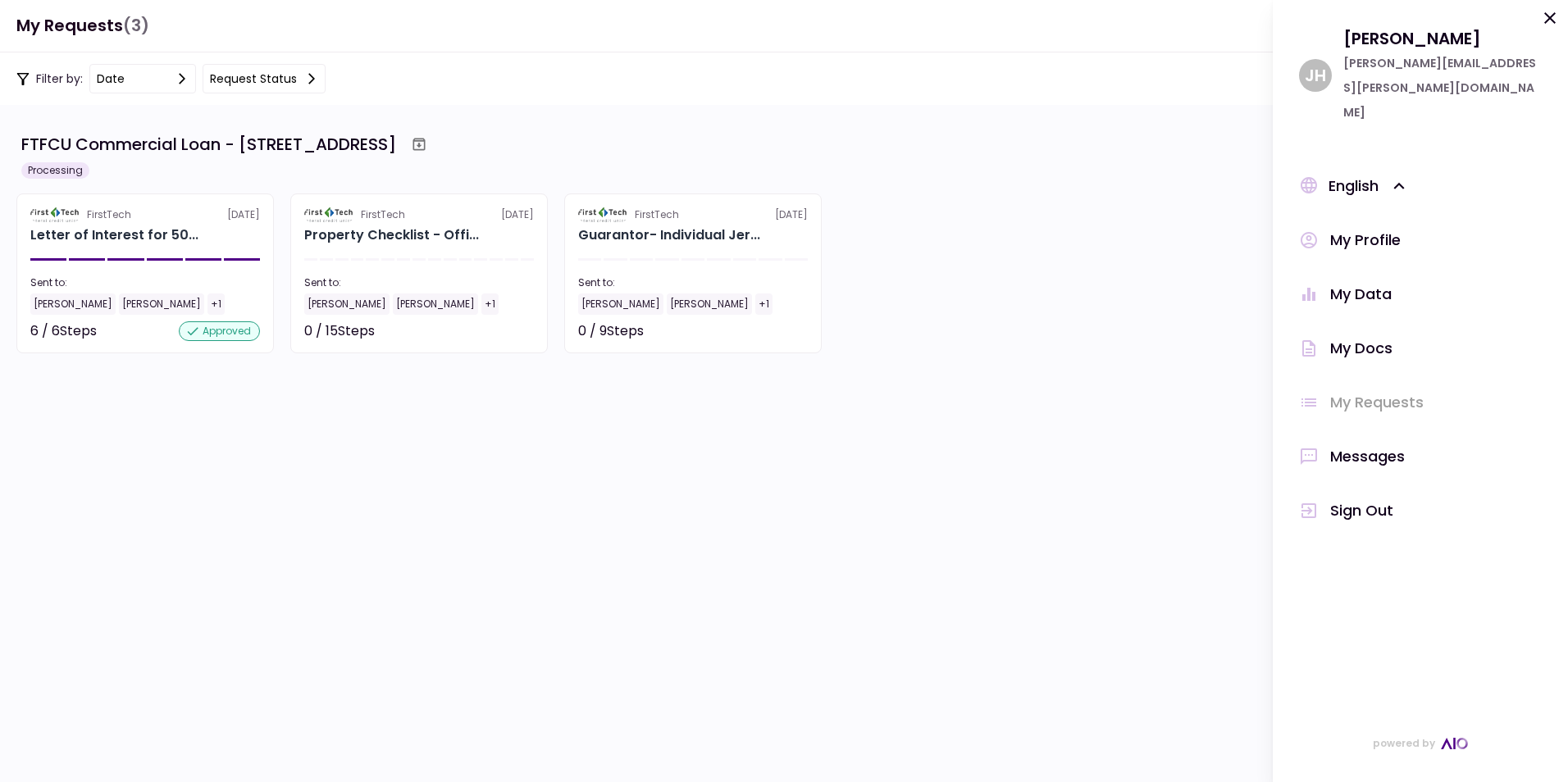
click at [1381, 336] on div "My Docs" at bounding box center [1361, 348] width 62 height 25
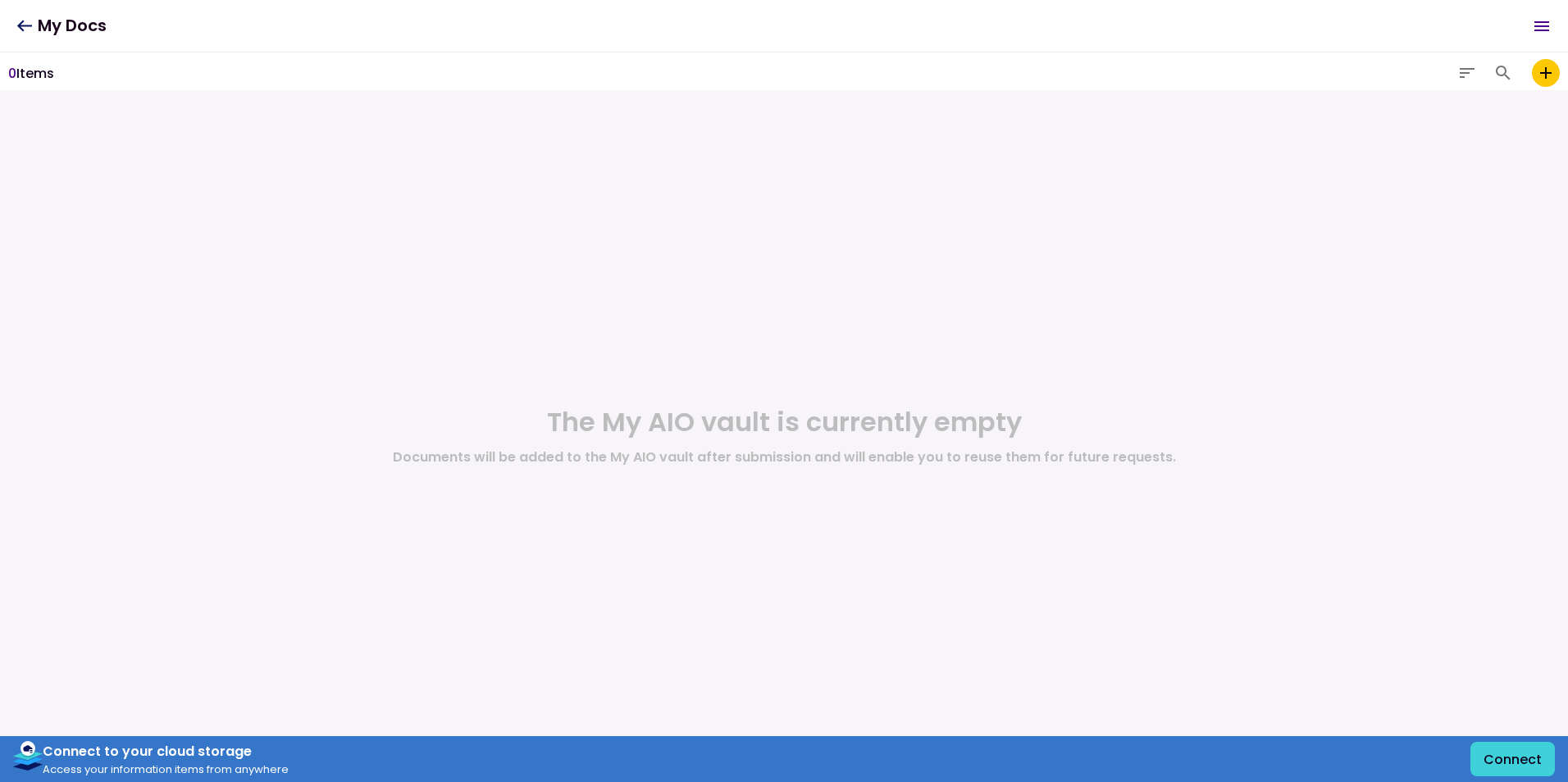
click at [1522, 763] on button "Connect" at bounding box center [1512, 759] width 85 height 35
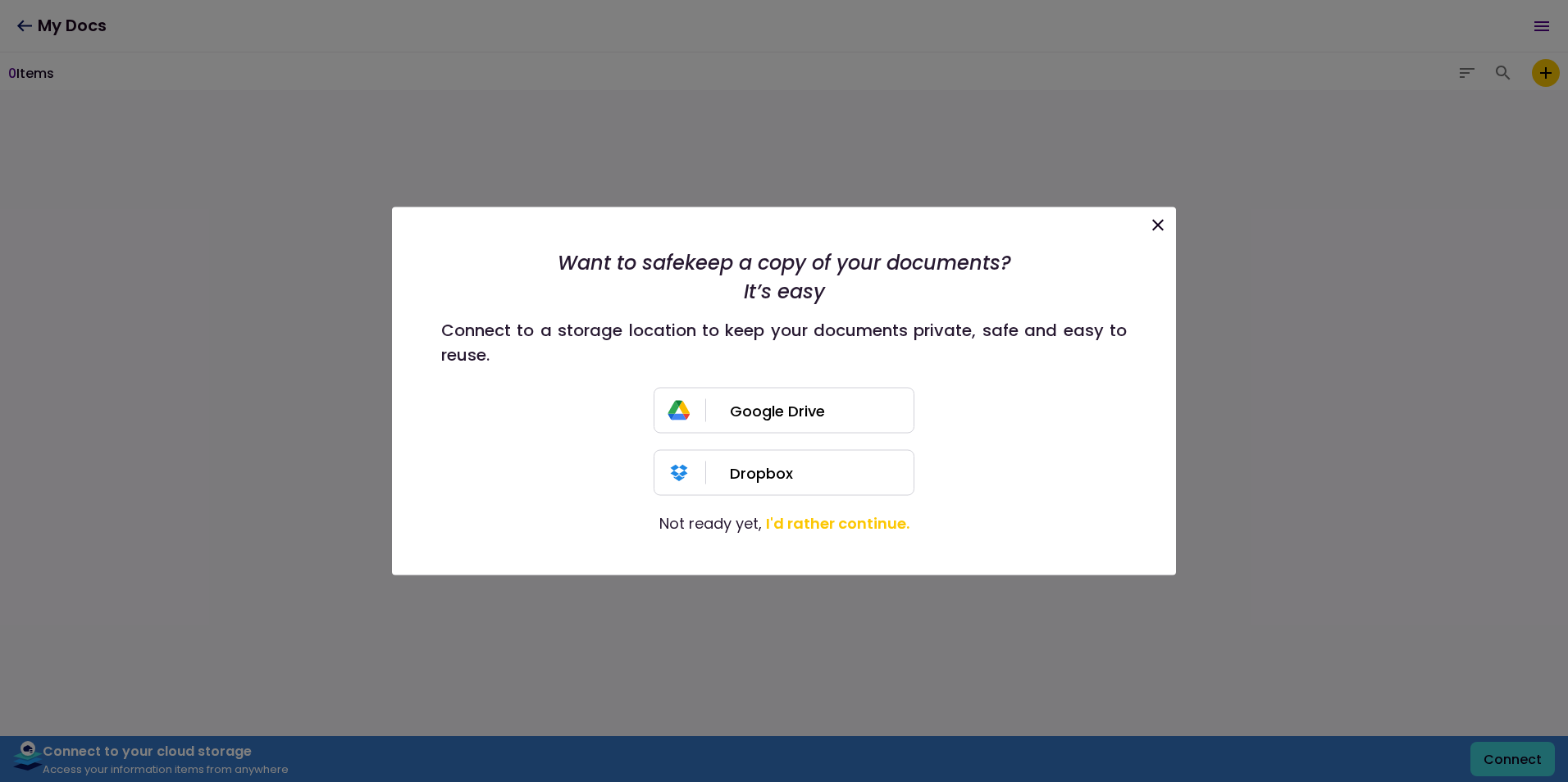
click at [883, 520] on button "I'd rather continue." at bounding box center [837, 523] width 143 height 22
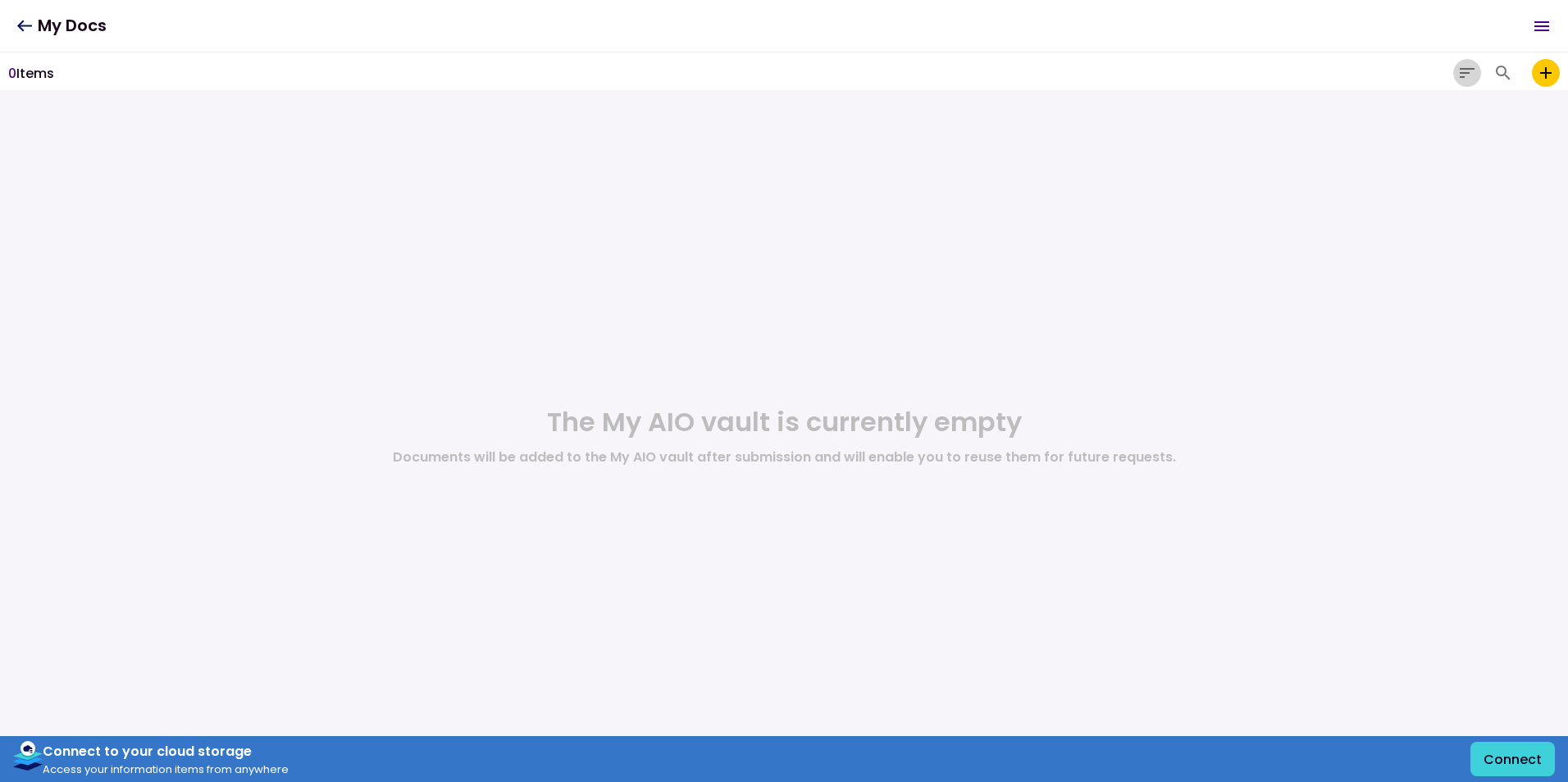
click at [1458, 67] on icon "button" at bounding box center [1467, 73] width 20 height 20
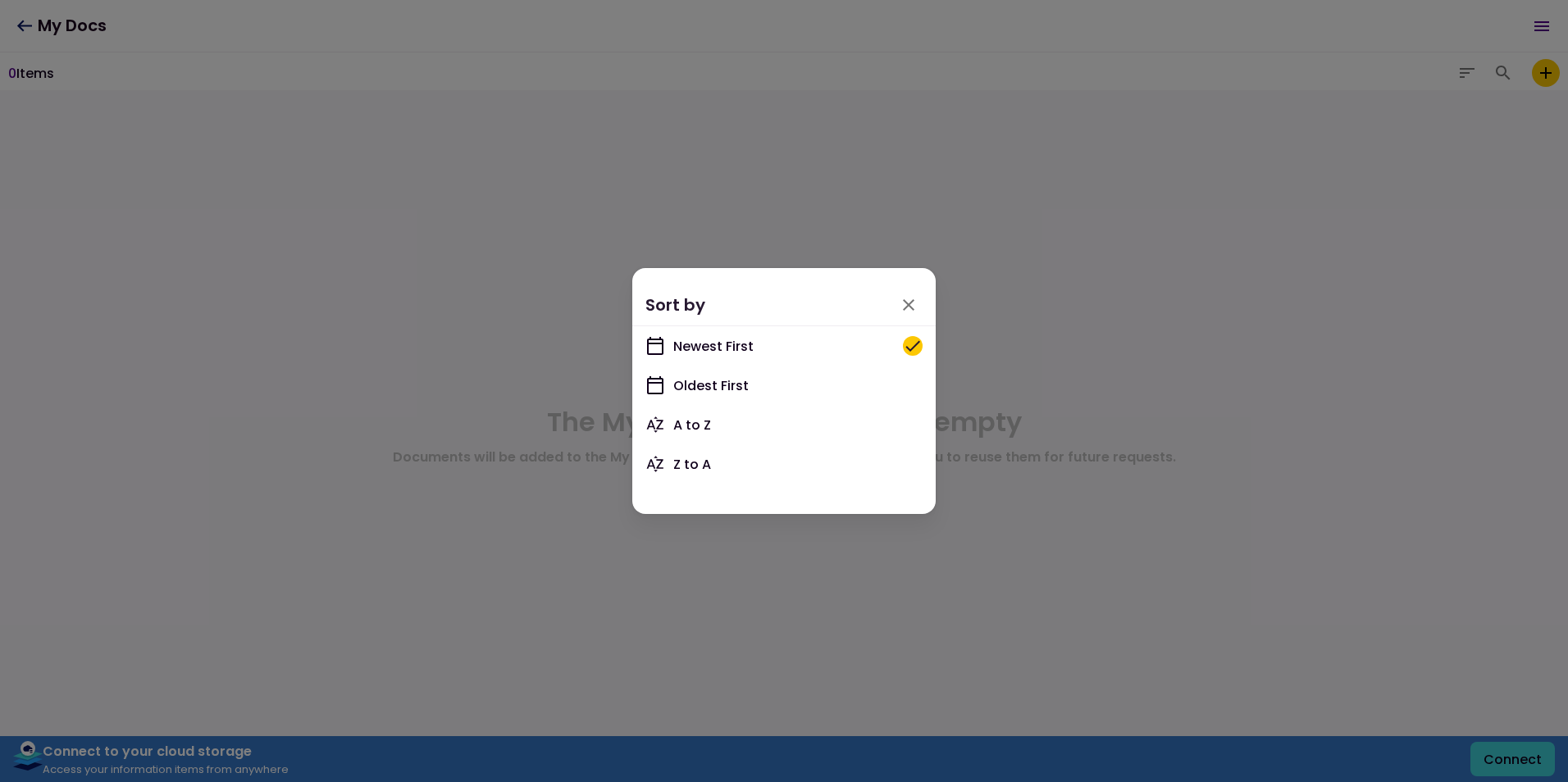
click at [1148, 222] on div at bounding box center [784, 391] width 1568 height 782
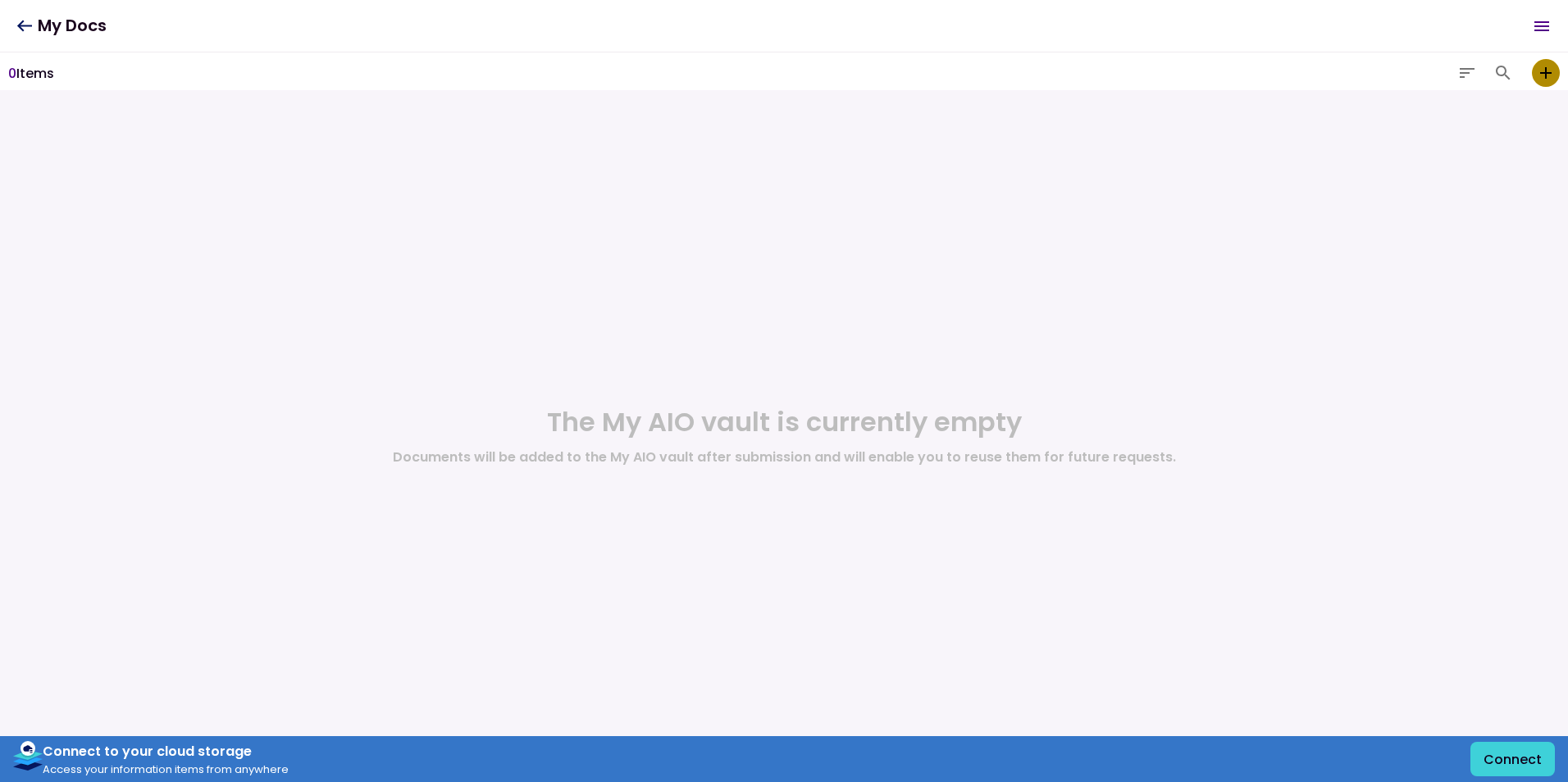
click at [1549, 73] on icon "add to my vault" at bounding box center [1546, 72] width 12 height 12
click at [0, 0] on input "add to my vault" at bounding box center [0, 0] width 0 height 0
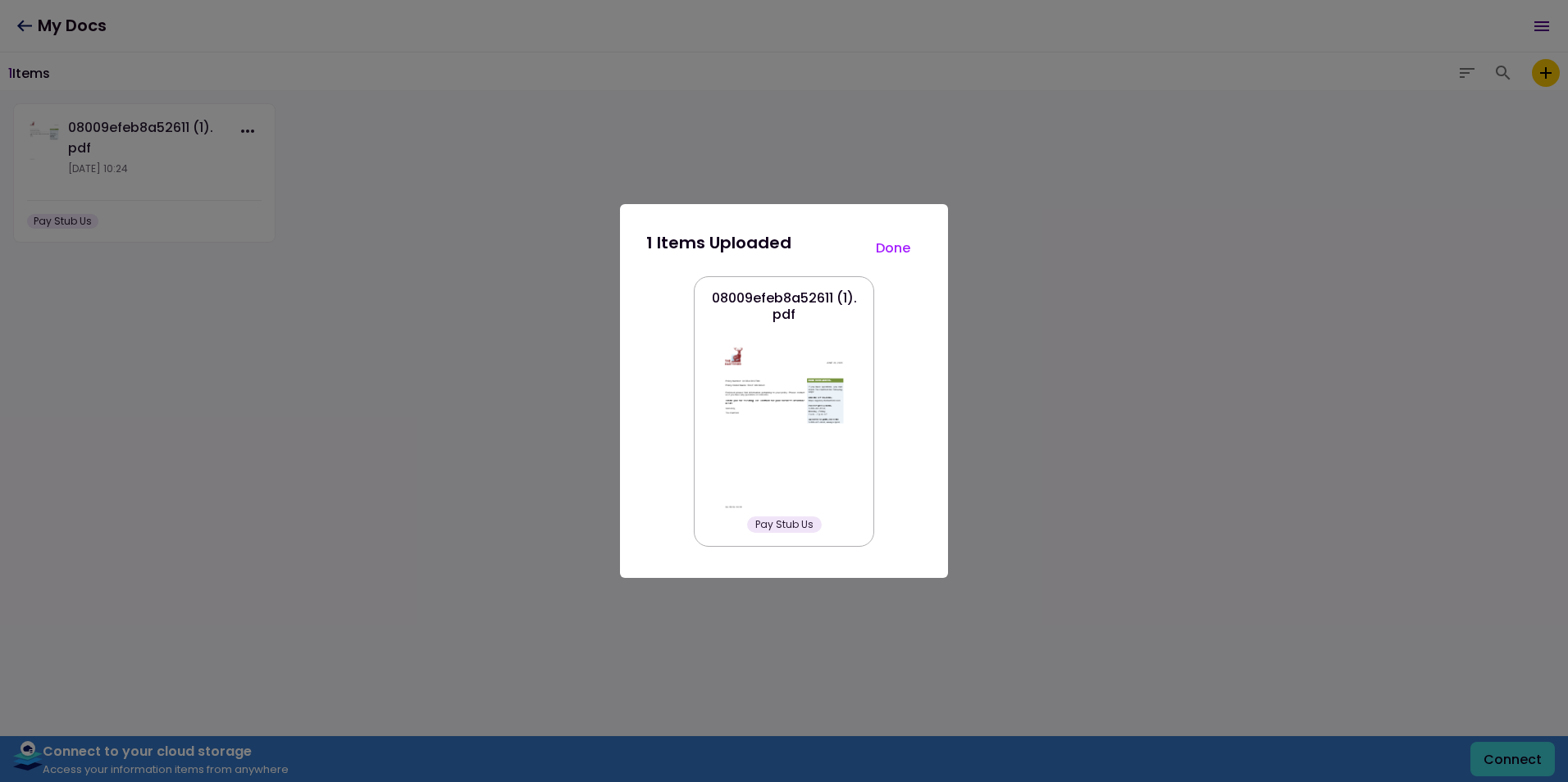
click at [892, 252] on button "Done" at bounding box center [893, 248] width 57 height 35
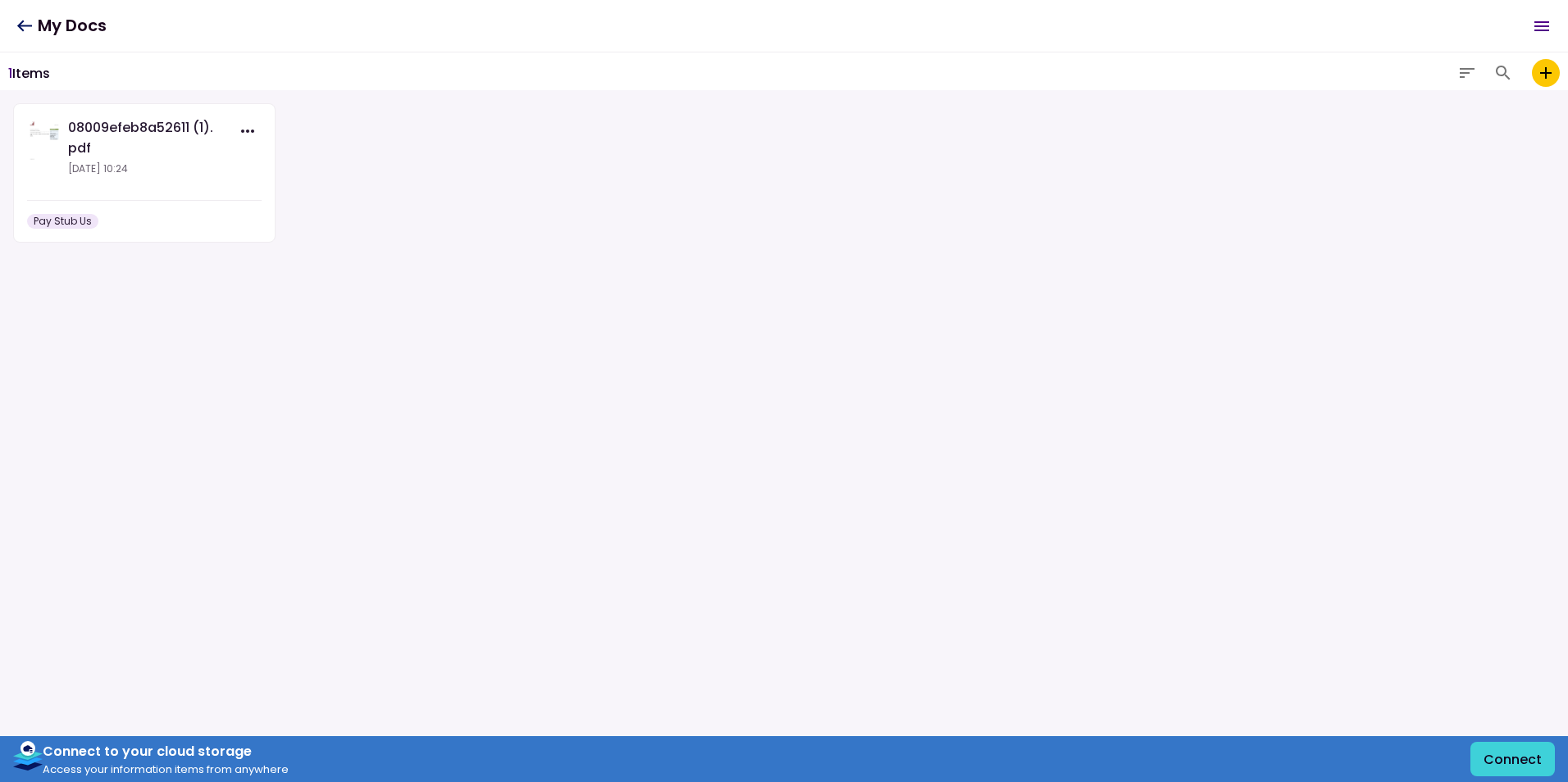
click at [1541, 73] on icon "add to my vault" at bounding box center [1546, 72] width 12 height 12
click at [0, 0] on input "add to my vault" at bounding box center [0, 0] width 0 height 0
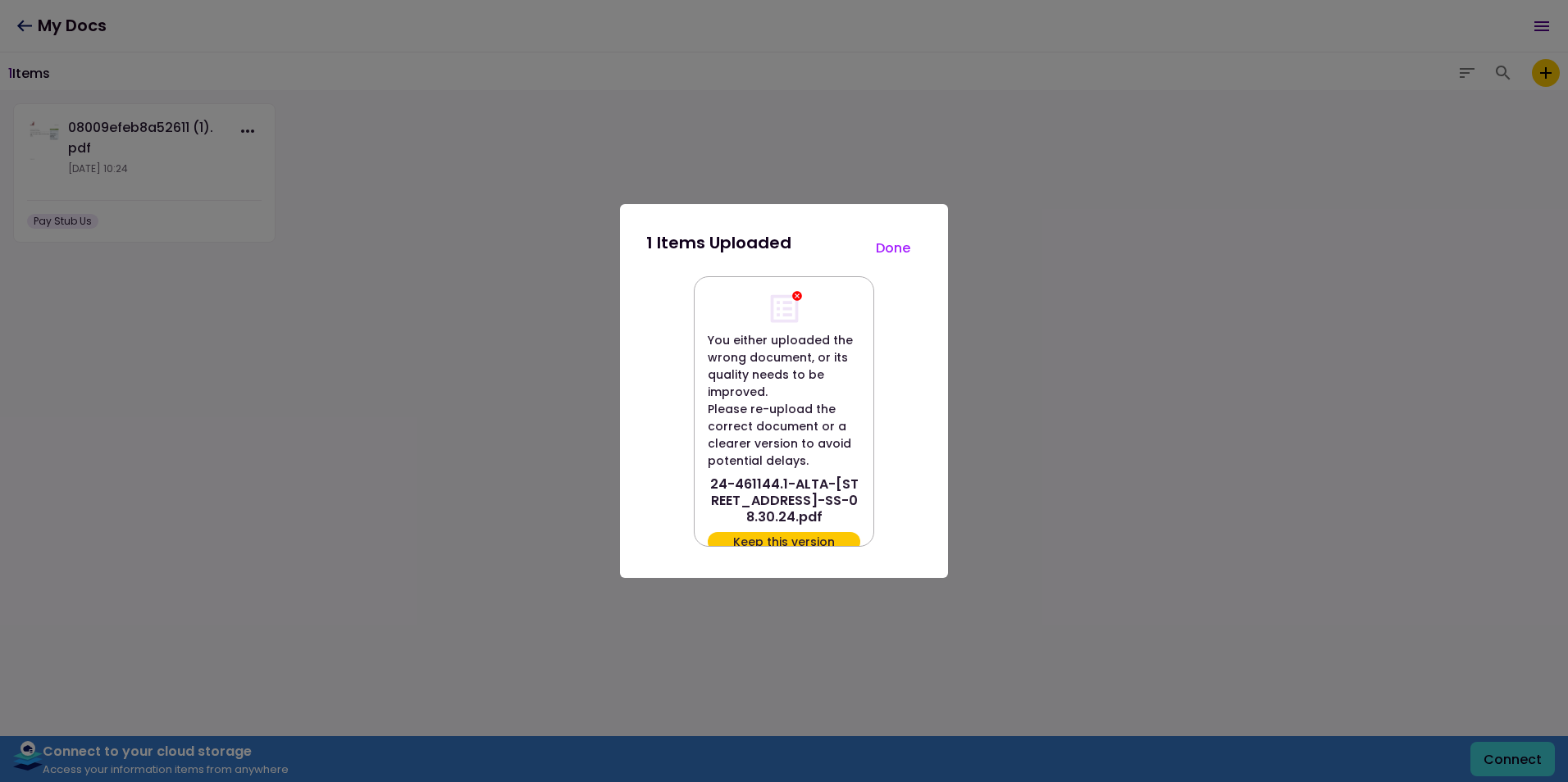
click at [902, 244] on button "Done" at bounding box center [893, 248] width 57 height 35
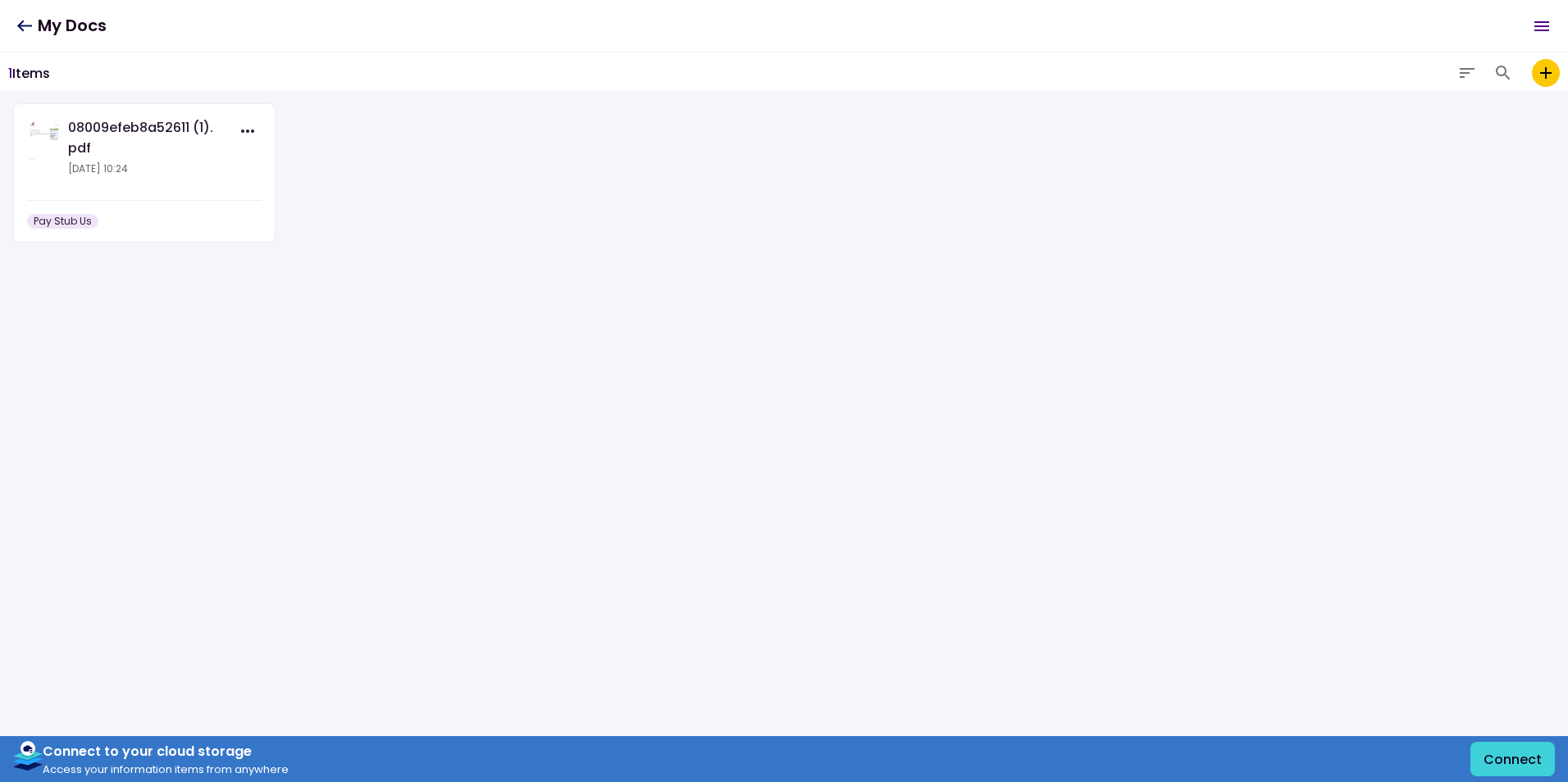
click at [1547, 71] on icon "add to my vault" at bounding box center [1546, 72] width 12 height 12
click at [0, 0] on input "add to my vault" at bounding box center [0, 0] width 0 height 0
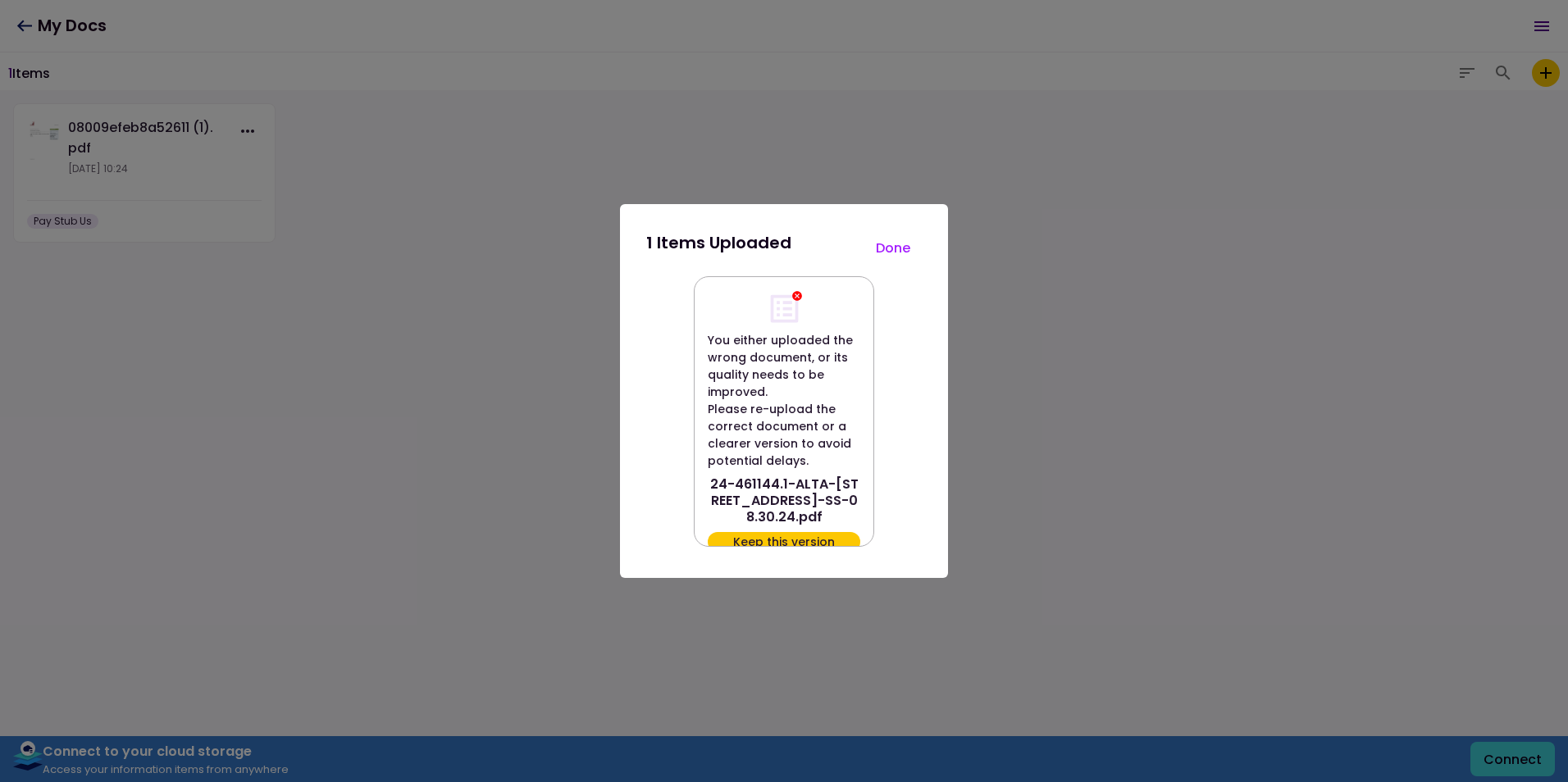
click at [906, 245] on button "Done" at bounding box center [893, 248] width 57 height 35
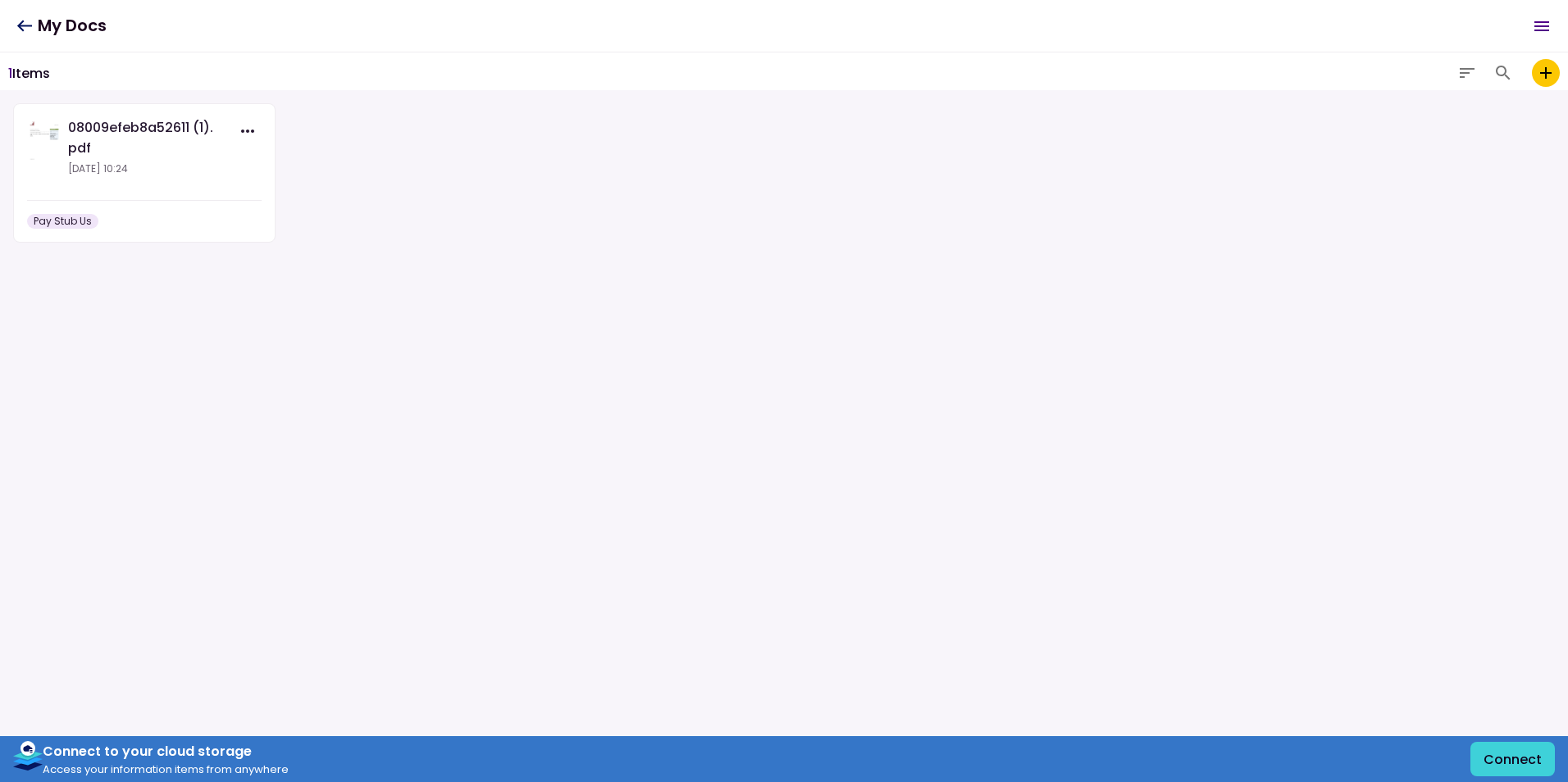
click at [1544, 74] on icon "add to my vault" at bounding box center [1546, 72] width 12 height 12
click at [0, 0] on input "add to my vault" at bounding box center [0, 0] width 0 height 0
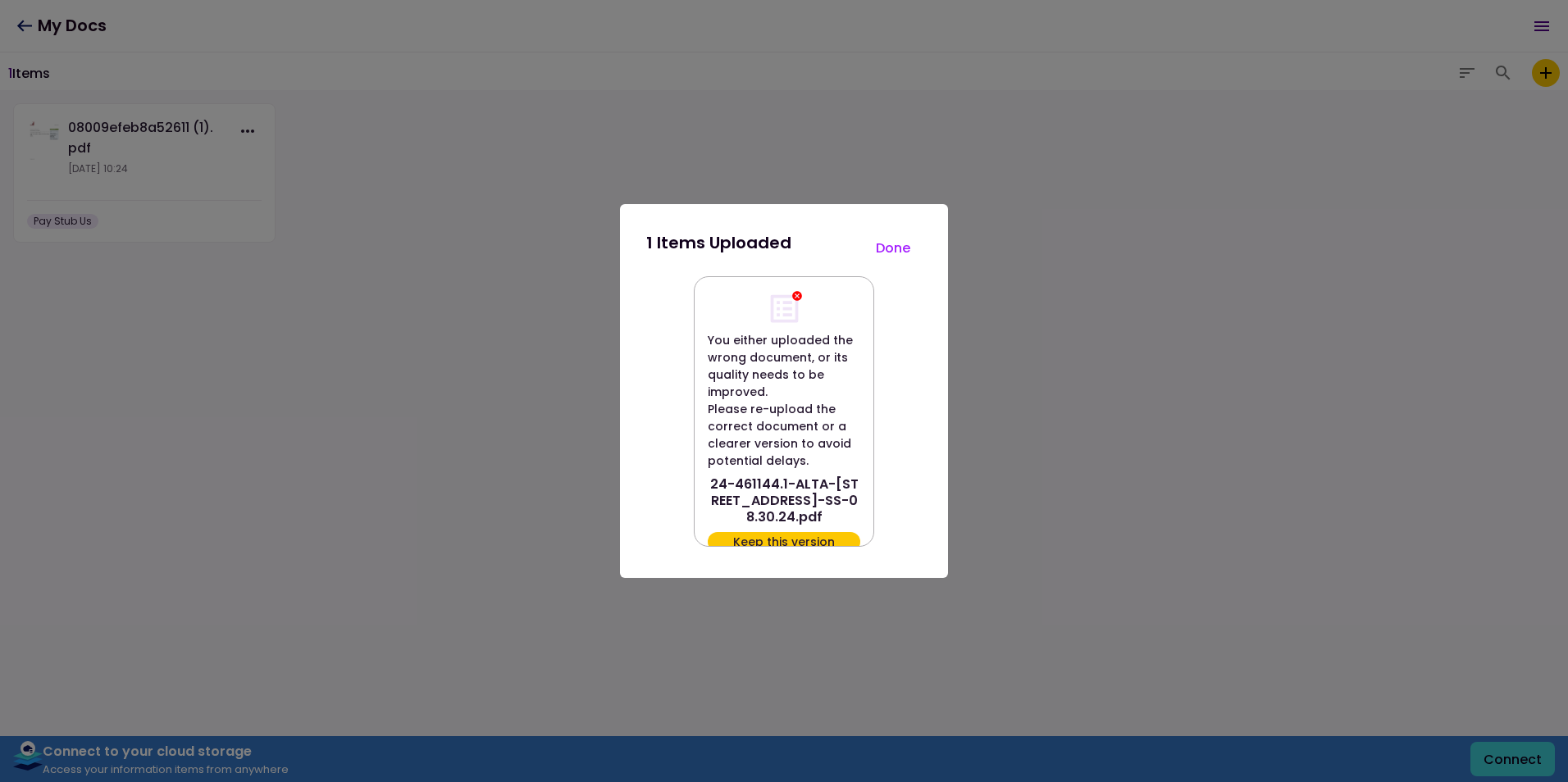
click at [907, 243] on button "Done" at bounding box center [893, 248] width 57 height 35
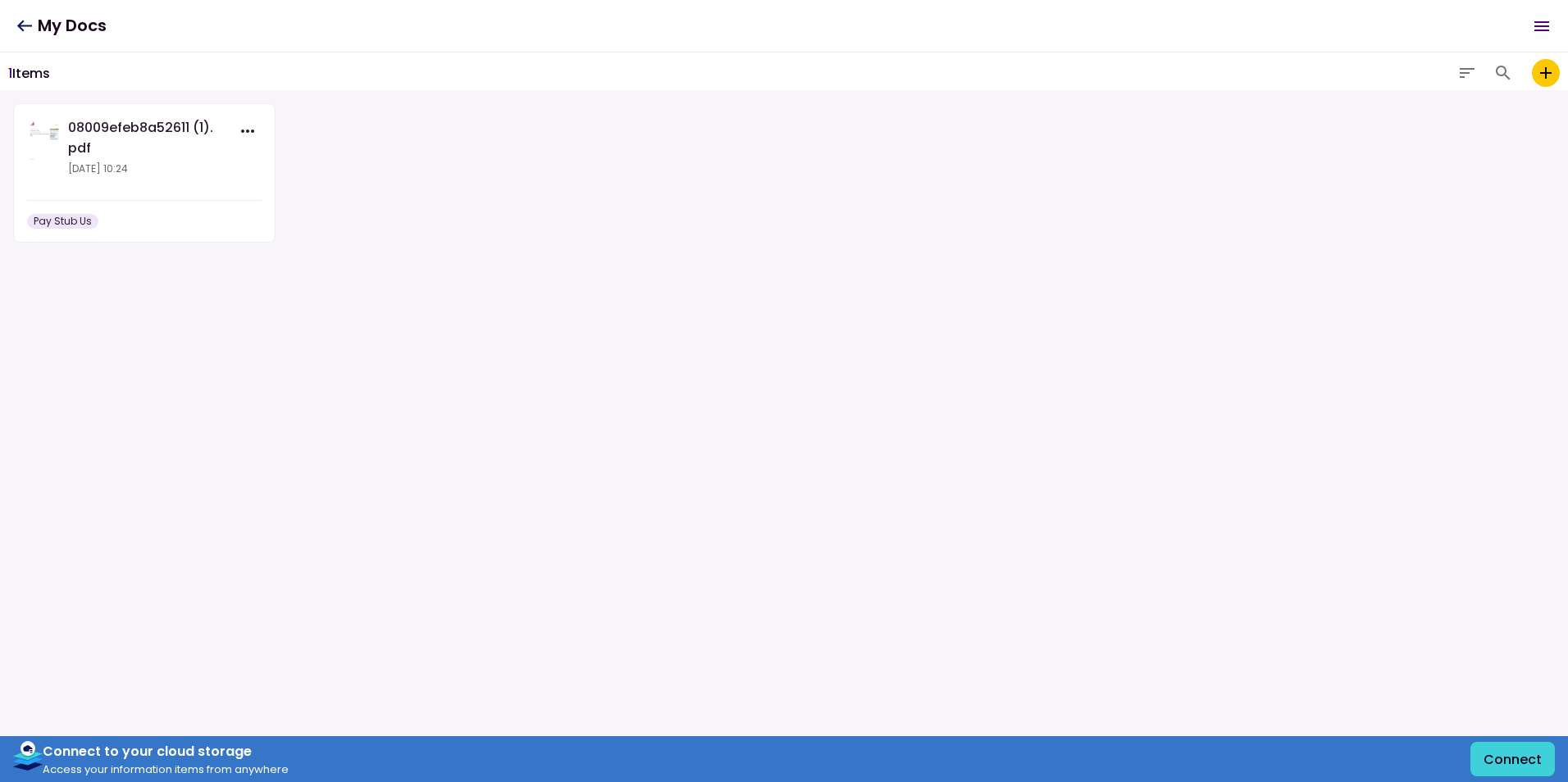
click at [1541, 64] on icon "add to my vault" at bounding box center [1546, 73] width 20 height 20
click at [0, 0] on input "add to my vault" at bounding box center [0, 0] width 0 height 0
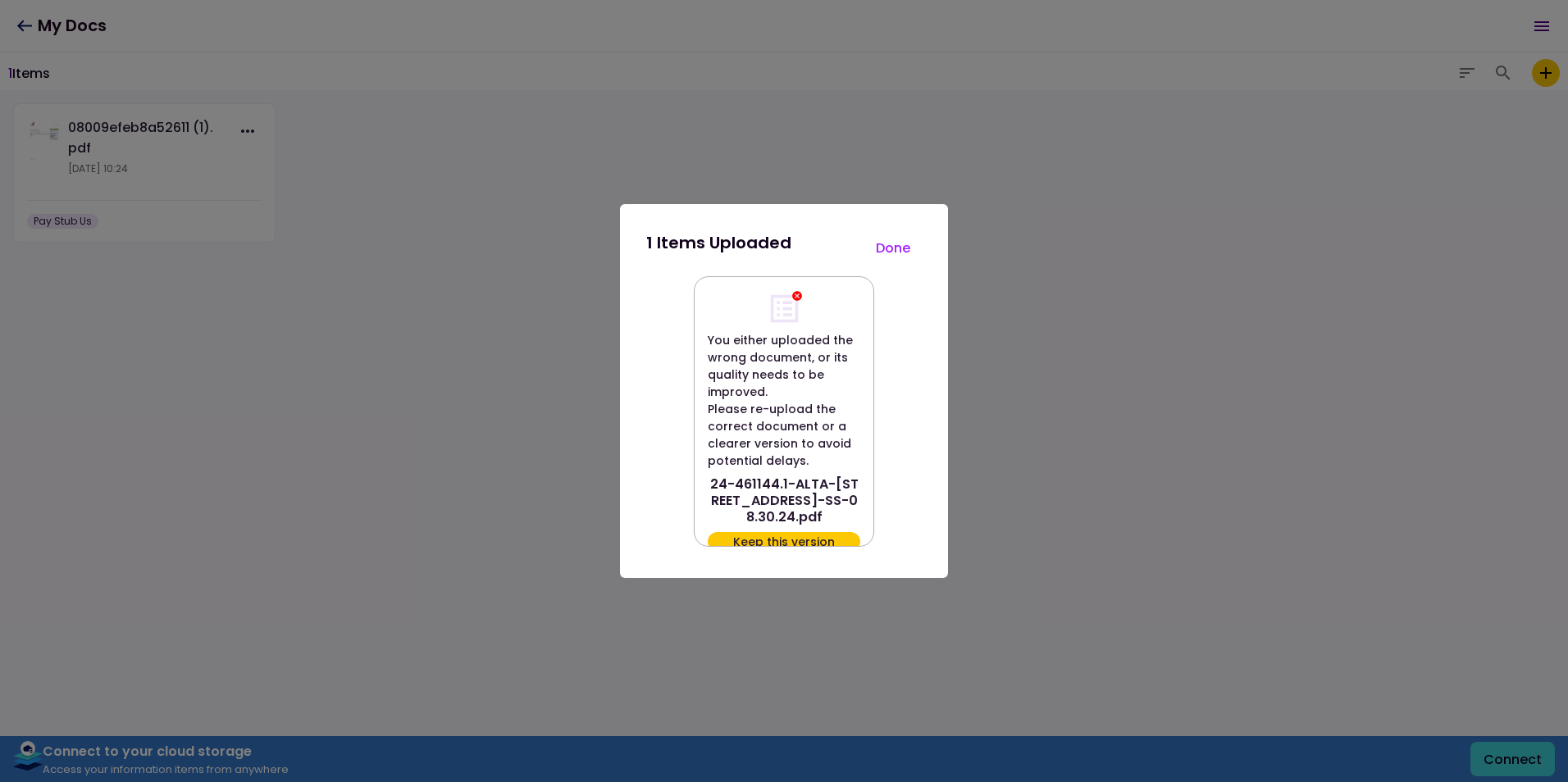
click at [896, 242] on button "Done" at bounding box center [893, 248] width 57 height 35
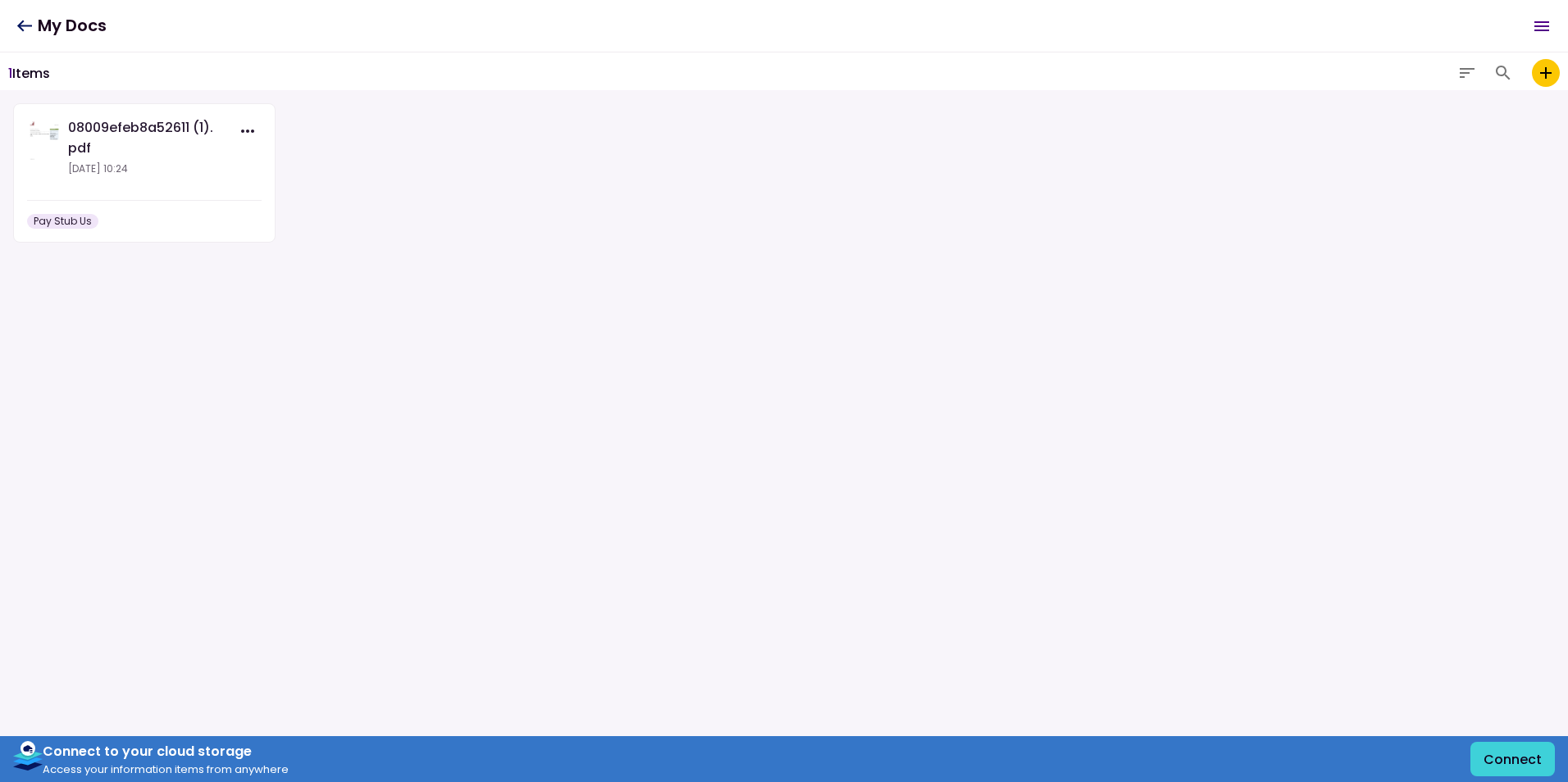
click at [253, 126] on icon "button" at bounding box center [248, 131] width 20 height 20
click at [339, 176] on div "08009efeb8a52611 (1).pdf [DATE] 10:24 Pay Stub Us" at bounding box center [784, 216] width 1568 height 251
click at [334, 253] on div "08009efeb8a52611 (1).pdf [DATE] 10:24 Pay Stub Us" at bounding box center [784, 216] width 1568 height 251
click at [625, 392] on section "08009efeb8a52611 (1).pdf [DATE] 10:24 Pay Stub Us Connect to your cloud storage…" at bounding box center [784, 436] width 1568 height 692
click at [384, 233] on div "08009efeb8a52611 (1).pdf [DATE] 10:24 Pay Stub Us" at bounding box center [784, 216] width 1568 height 251
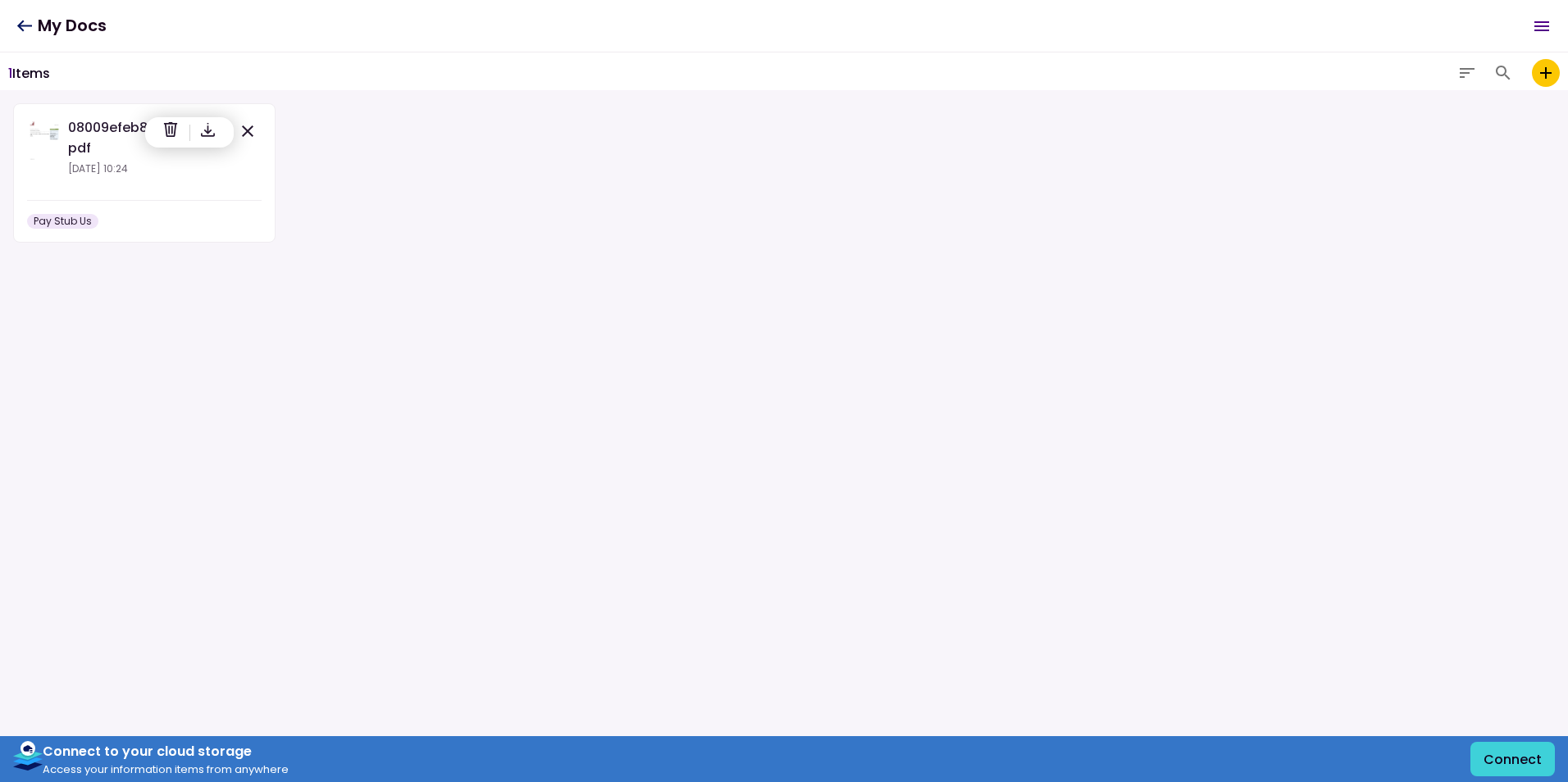
click at [246, 125] on icon "button" at bounding box center [248, 131] width 20 height 20
click at [78, 24] on h1 "My Docs" at bounding box center [61, 26] width 90 height 34
click at [25, 26] on icon at bounding box center [24, 25] width 15 height 12
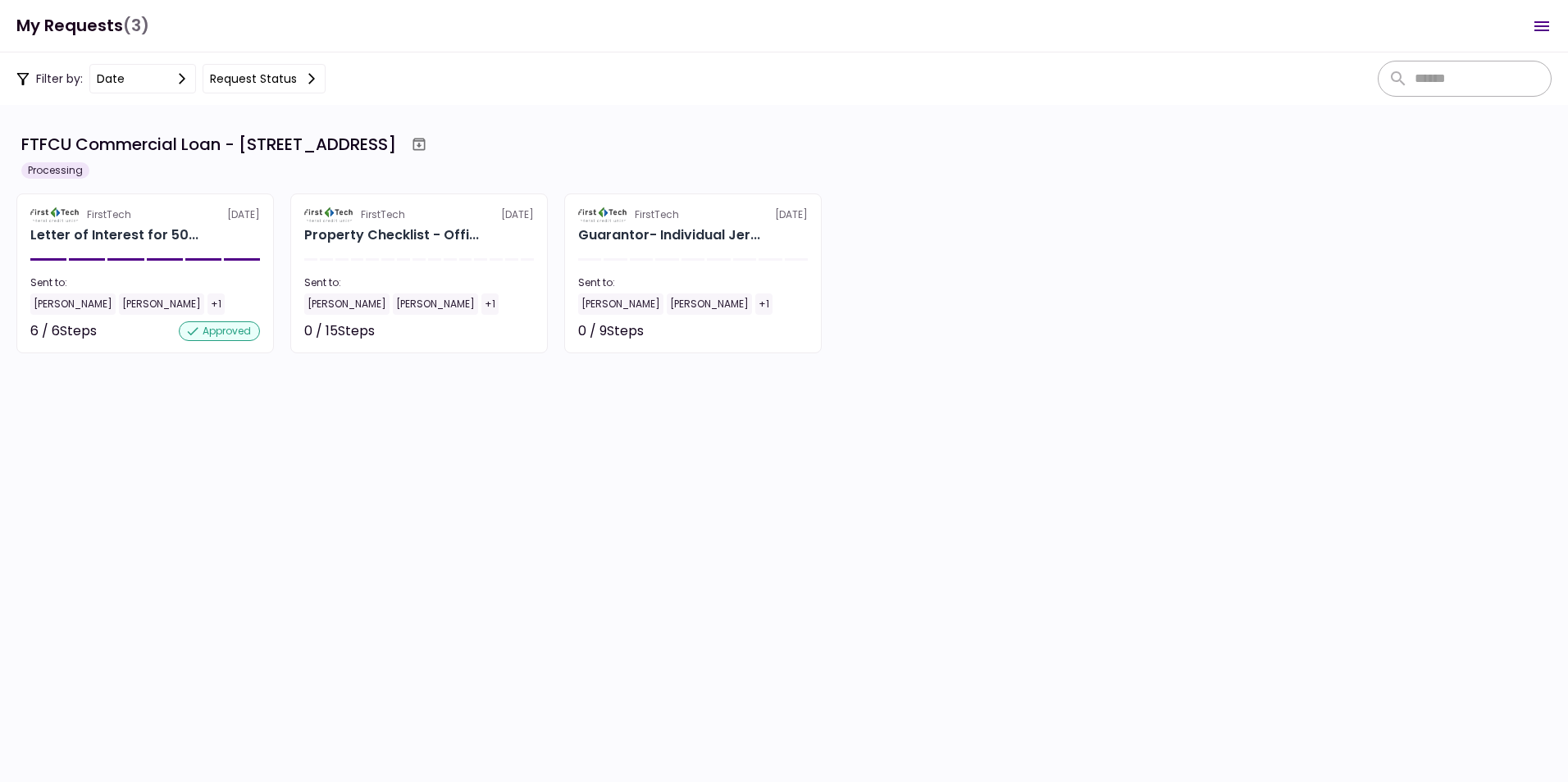
click at [1545, 19] on icon "Open menu" at bounding box center [1541, 26] width 20 height 20
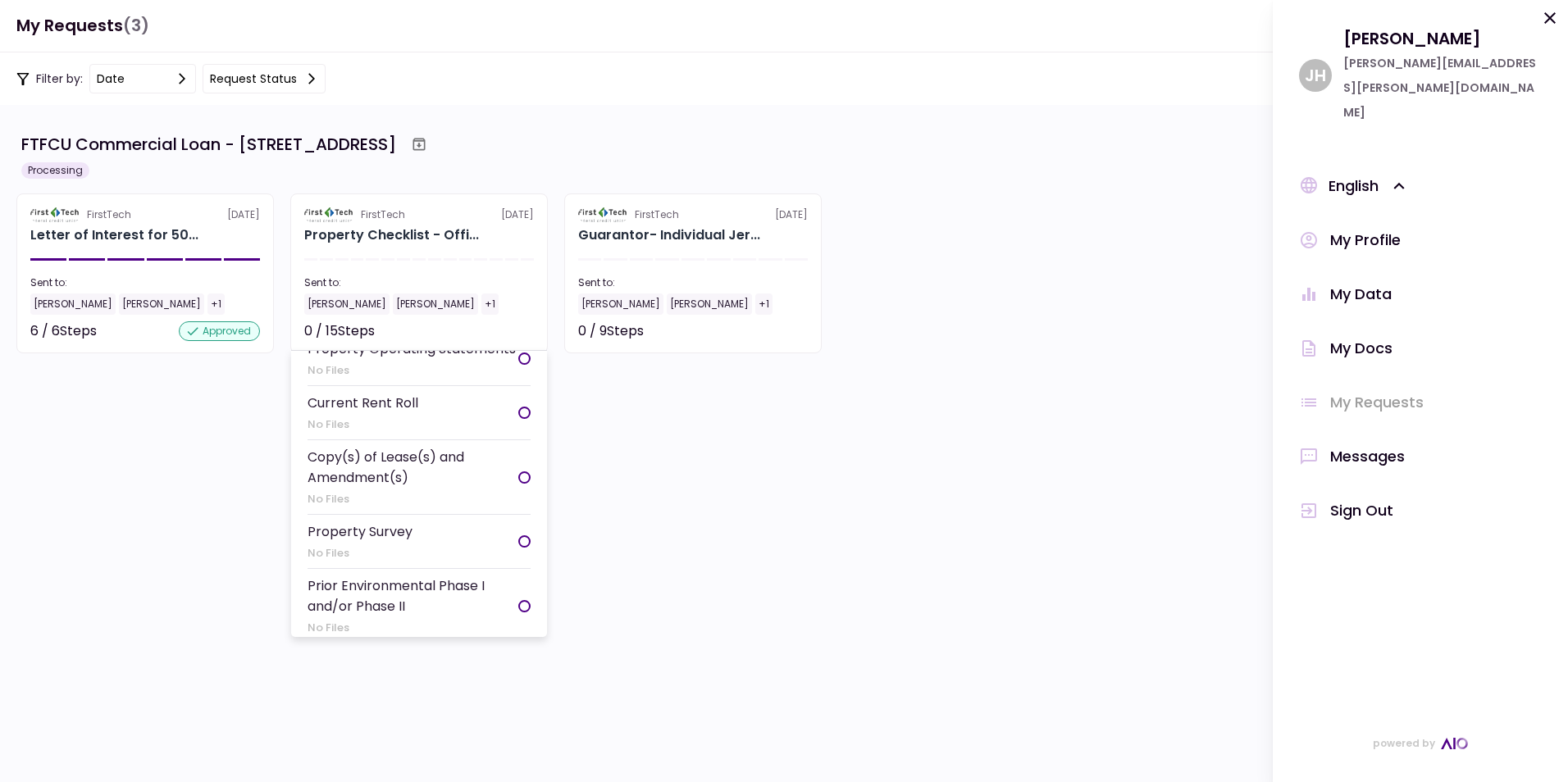
scroll to position [492, 0]
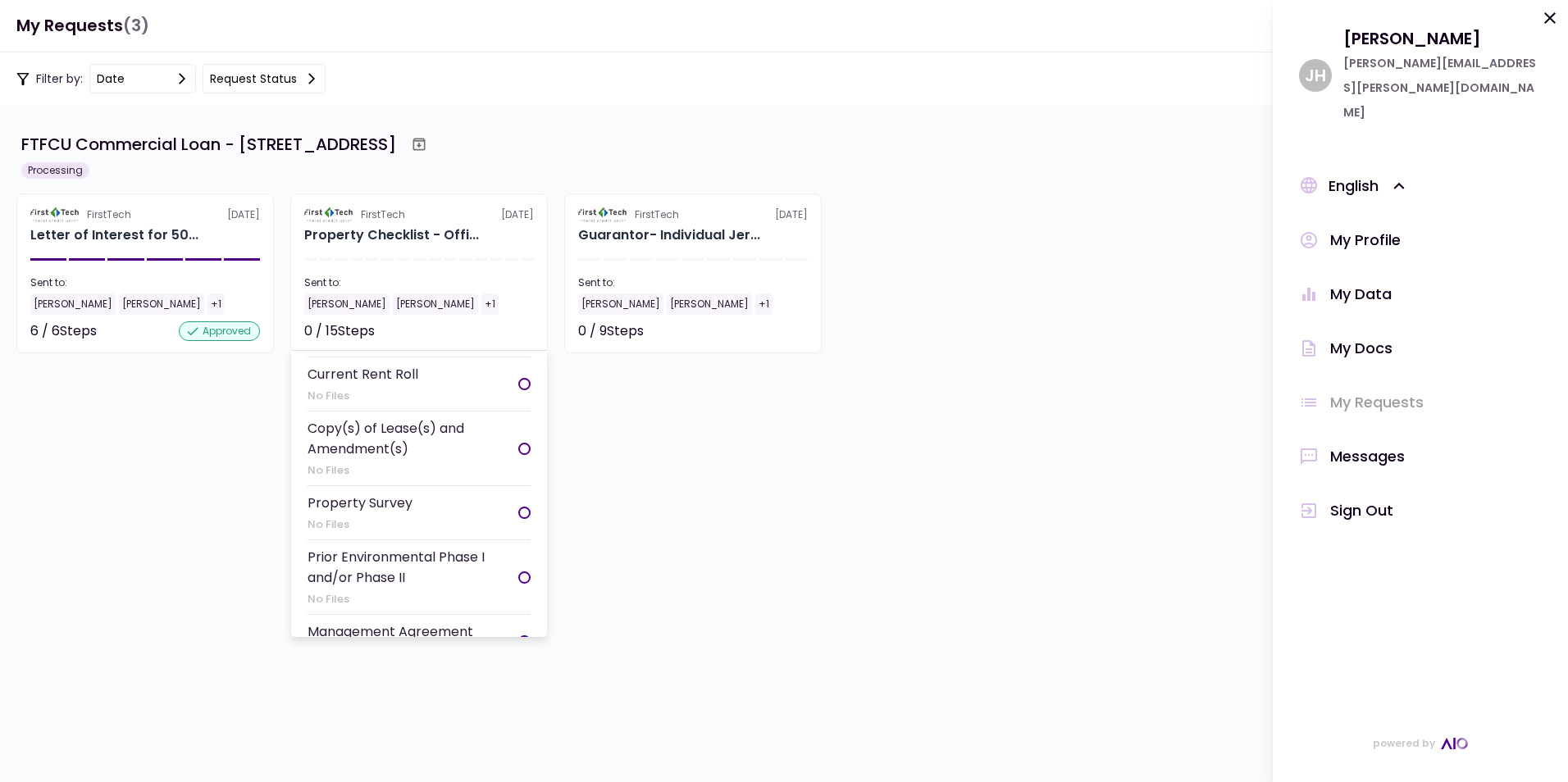
click at [519, 519] on div at bounding box center [525, 513] width 12 height 12
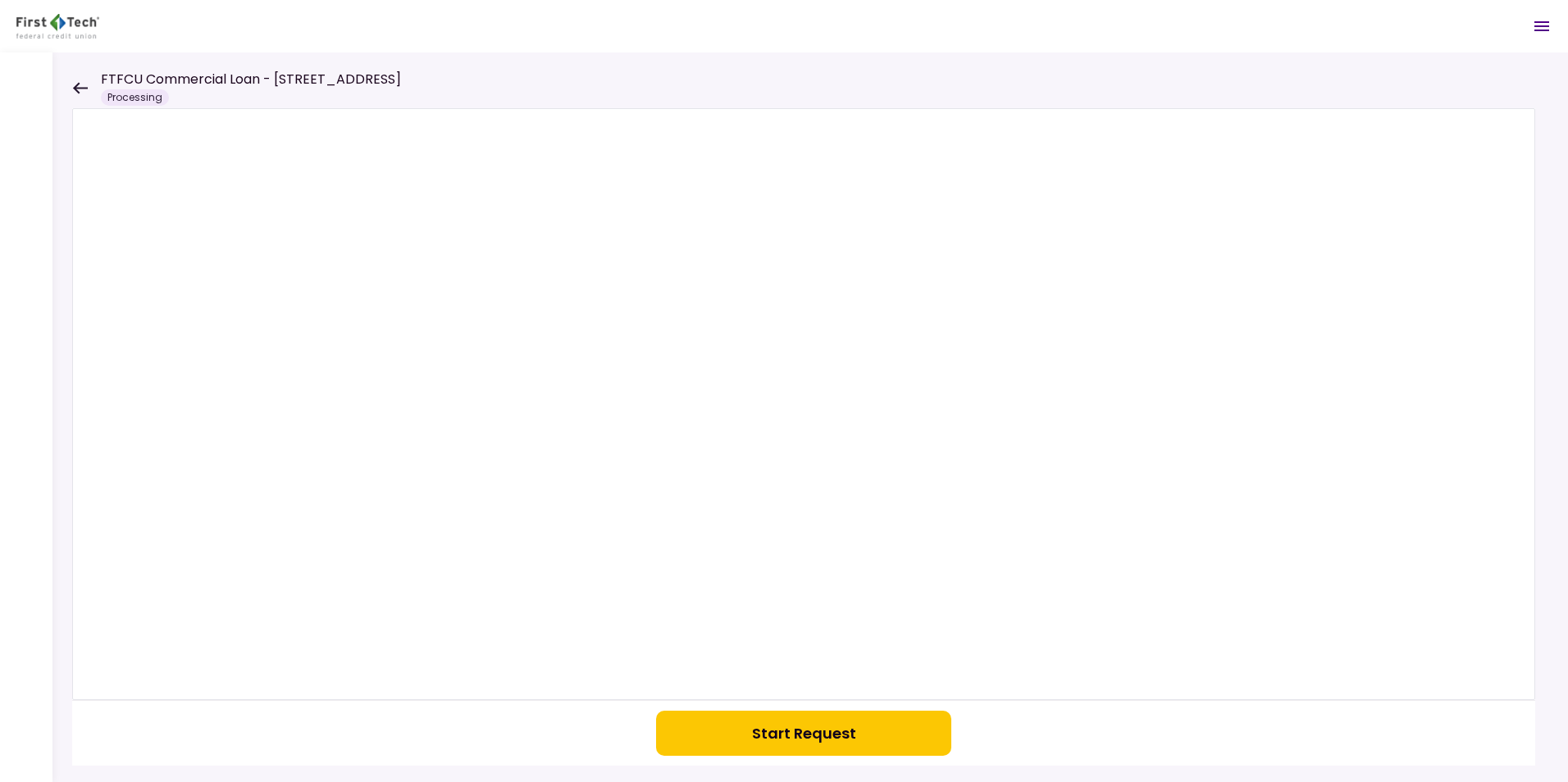
click at [819, 731] on button "Start Request" at bounding box center [803, 733] width 295 height 45
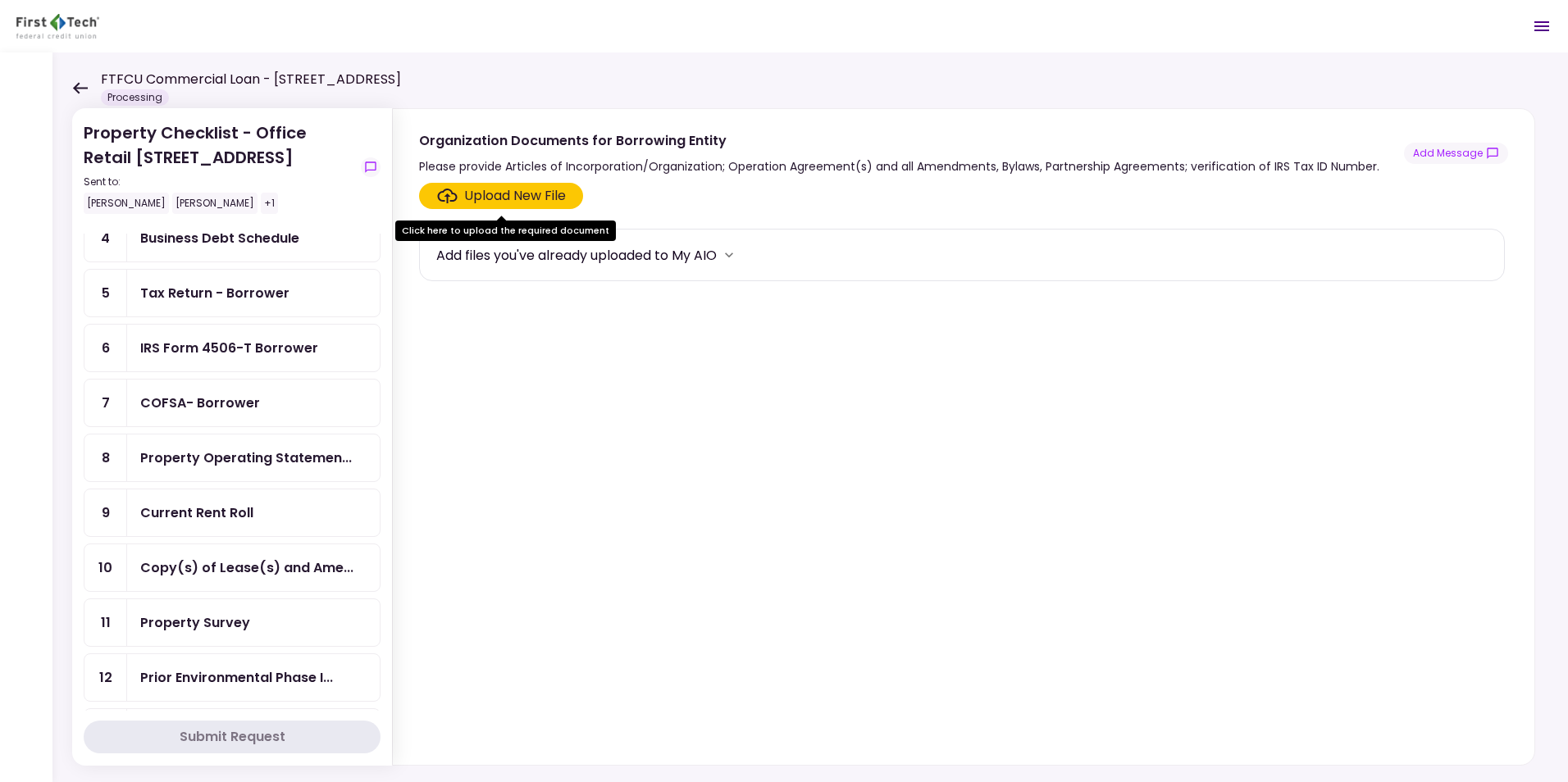
scroll to position [246, 0]
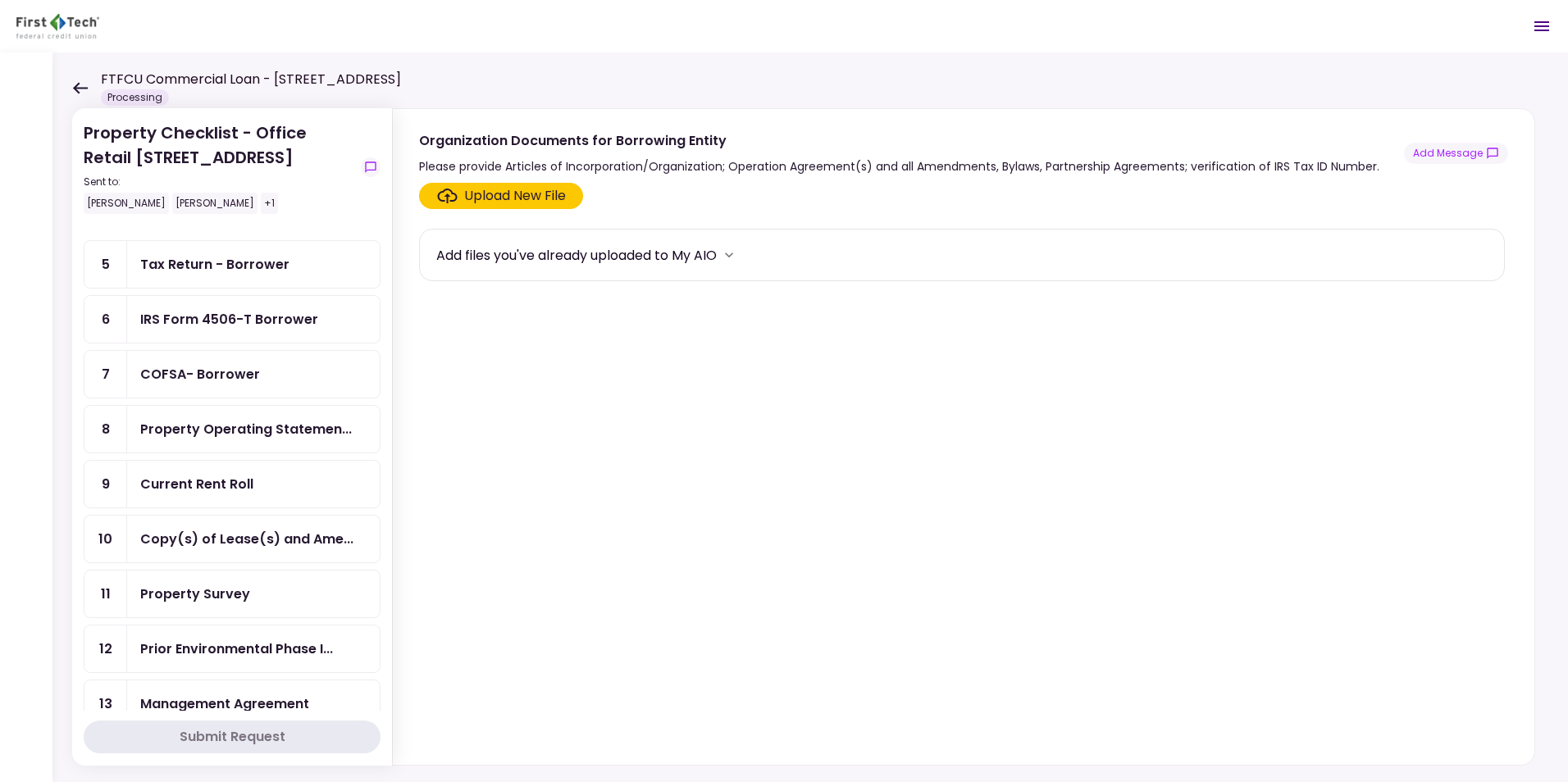
click at [313, 593] on div "Property Survey" at bounding box center [253, 593] width 226 height 20
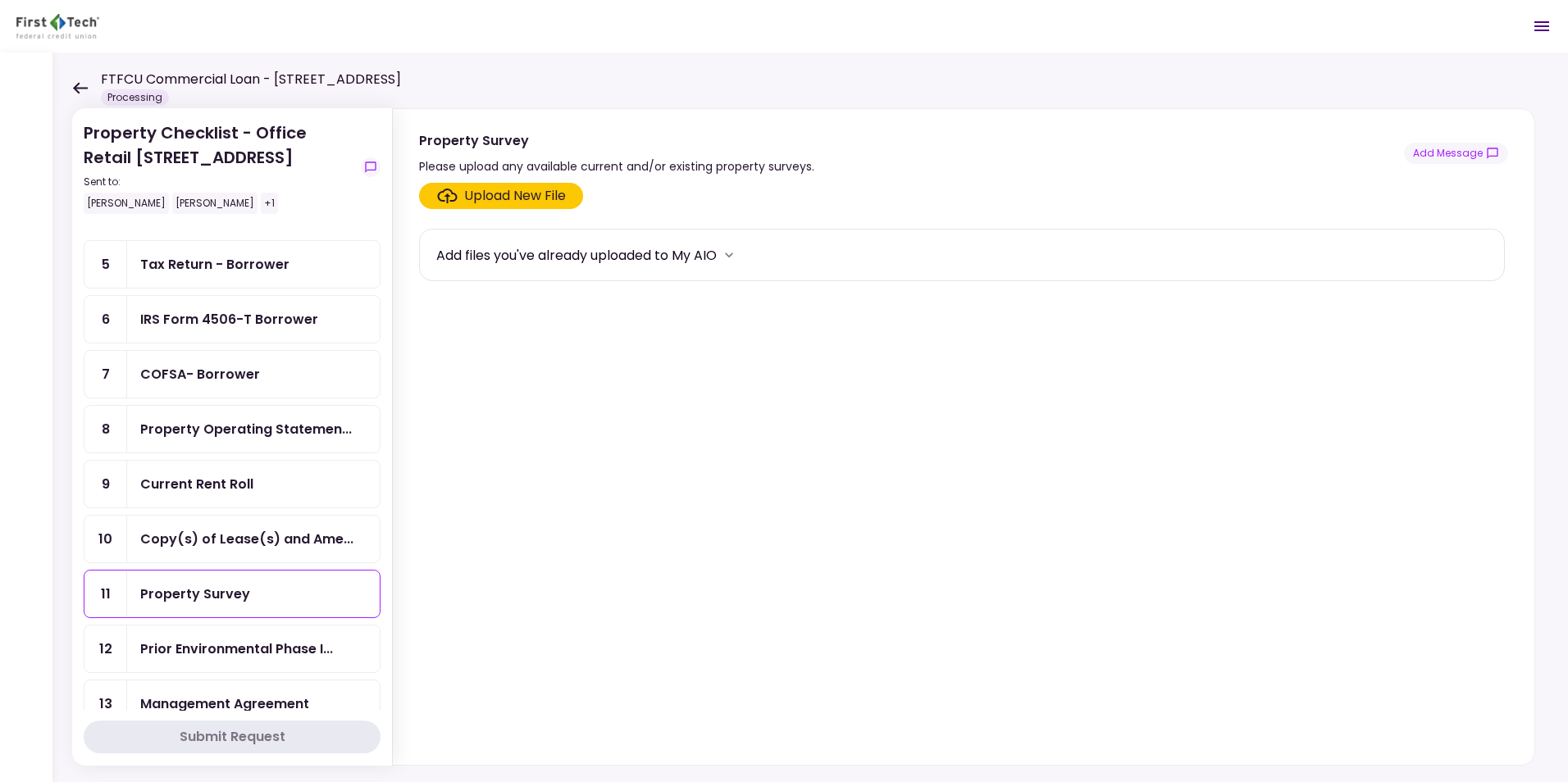
click at [527, 194] on div "Upload New File" at bounding box center [515, 196] width 102 height 20
click at [0, 0] on input "Upload New File" at bounding box center [0, 0] width 0 height 0
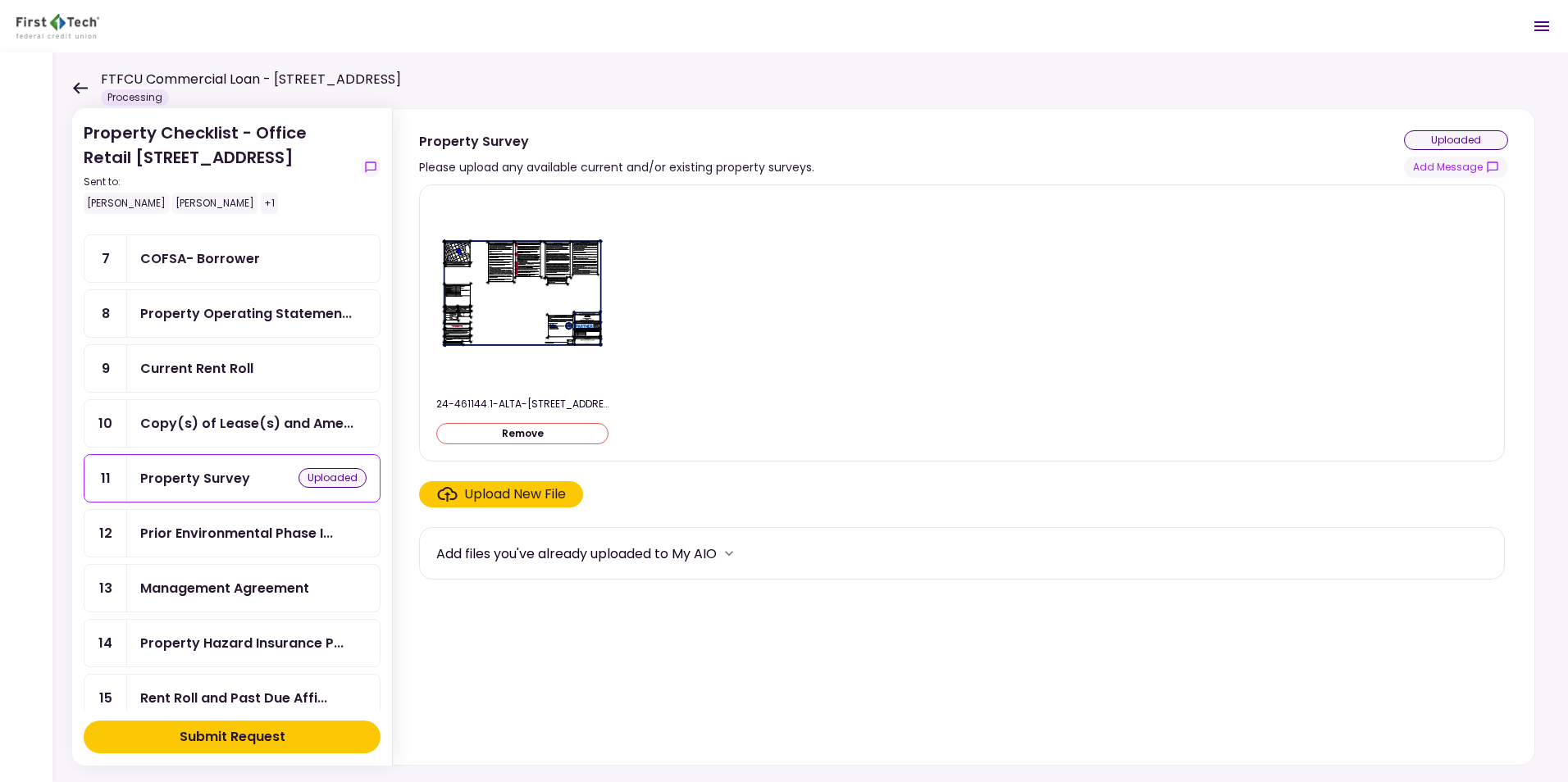
scroll to position [387, 0]
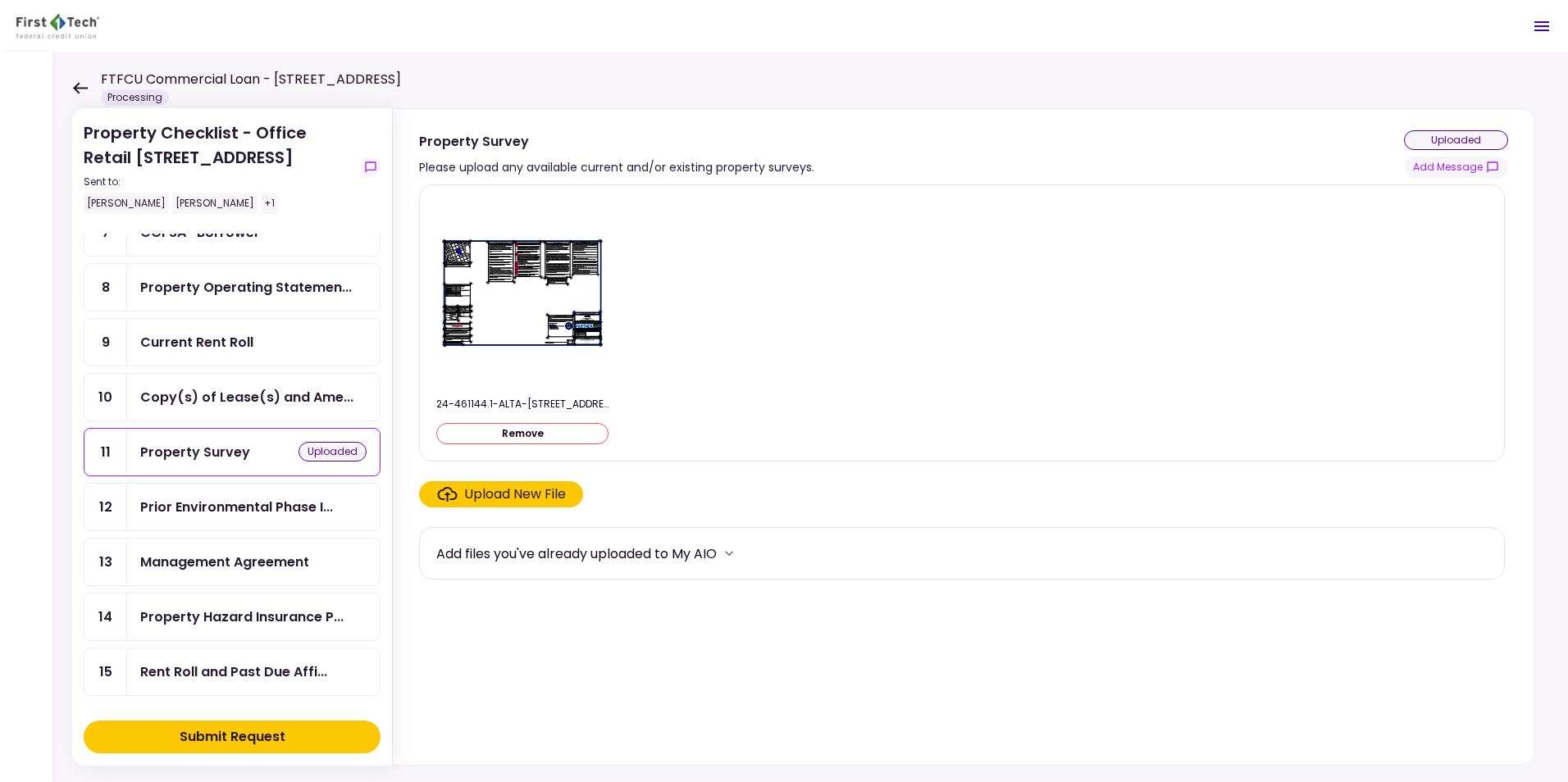
click at [270, 737] on div "Submit Request" at bounding box center [233, 737] width 106 height 20
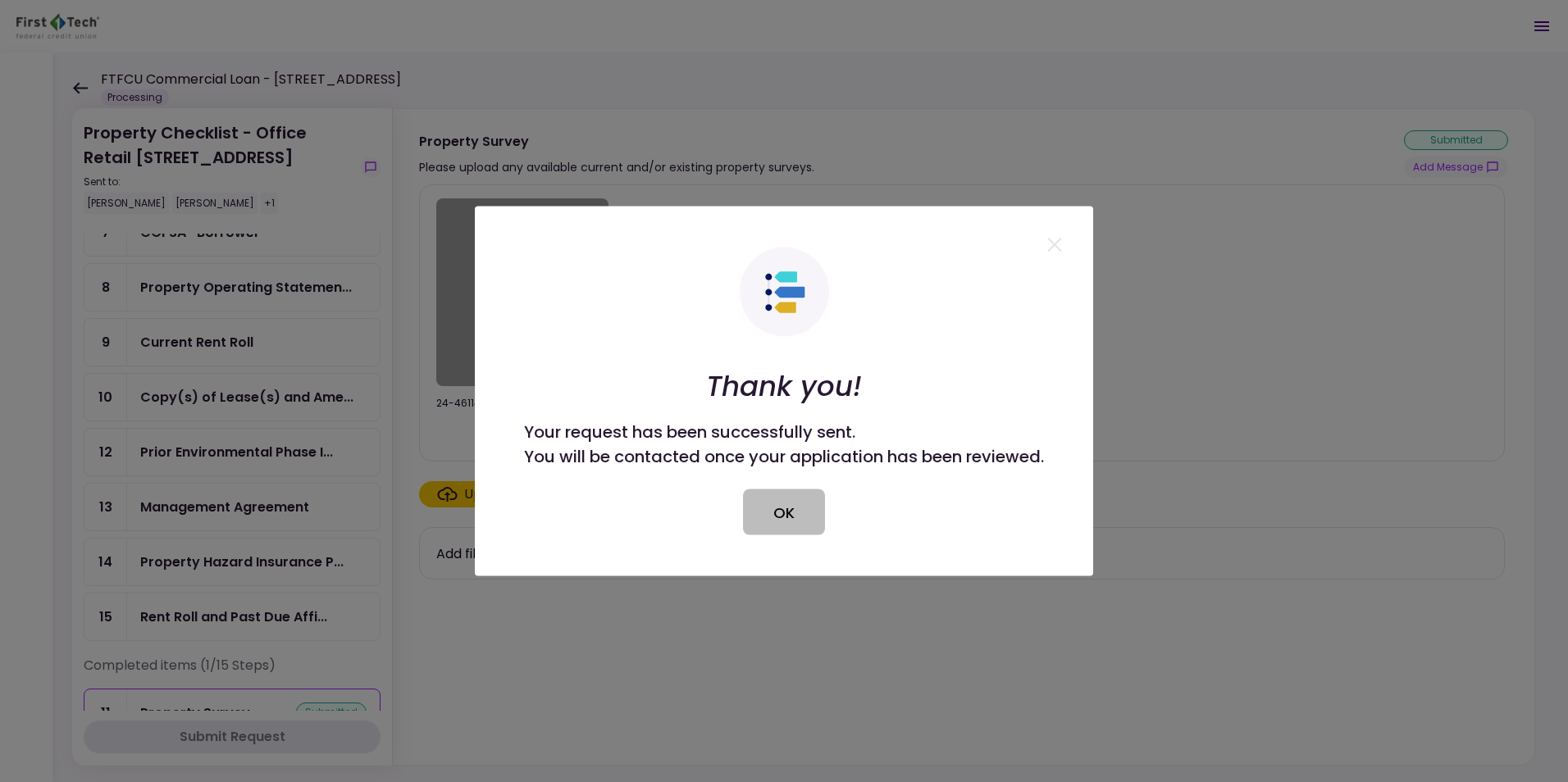
click at [787, 510] on button "OK" at bounding box center [784, 513] width 82 height 46
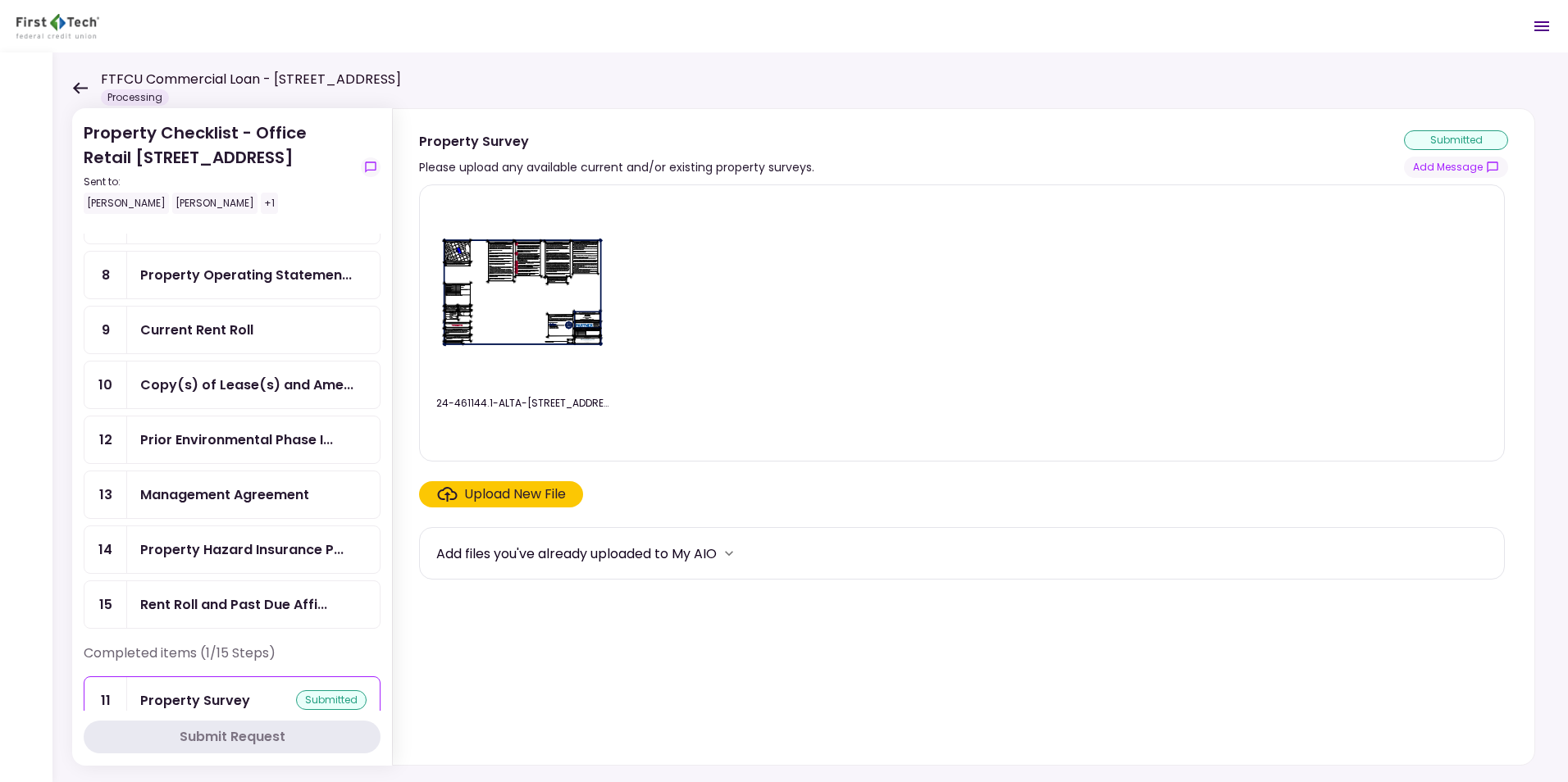
scroll to position [428, 0]
